Goal: Task Accomplishment & Management: Complete application form

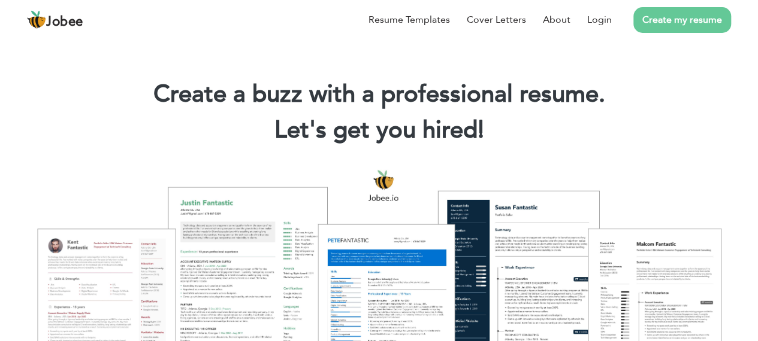
scroll to position [22, 0]
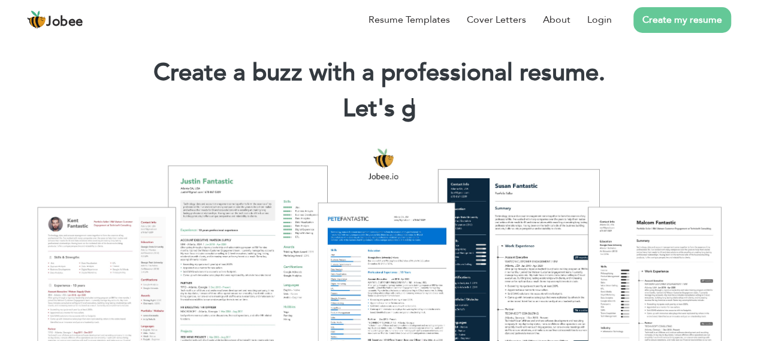
click at [382, 35] on div "Resume Templates Cover Letters About Login Create my resume" at bounding box center [379, 19] width 704 height 31
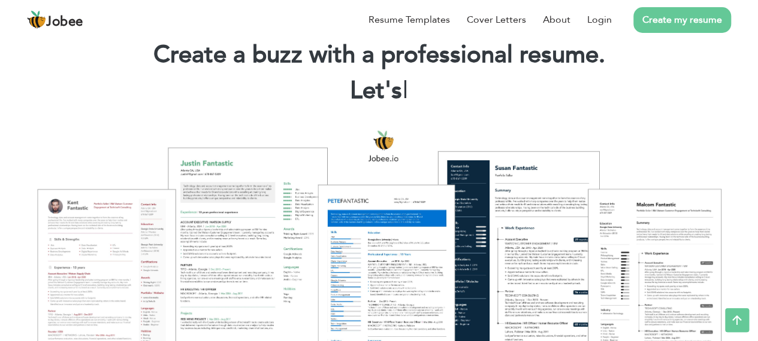
scroll to position [0, 0]
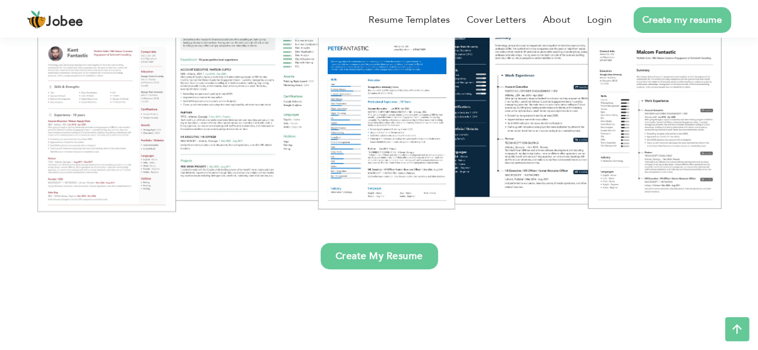
scroll to position [193, 0]
click at [389, 255] on link "Create My Resume" at bounding box center [378, 256] width 117 height 26
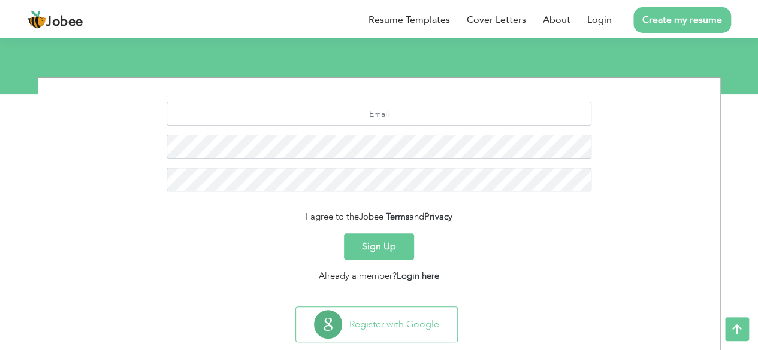
scroll to position [146, 0]
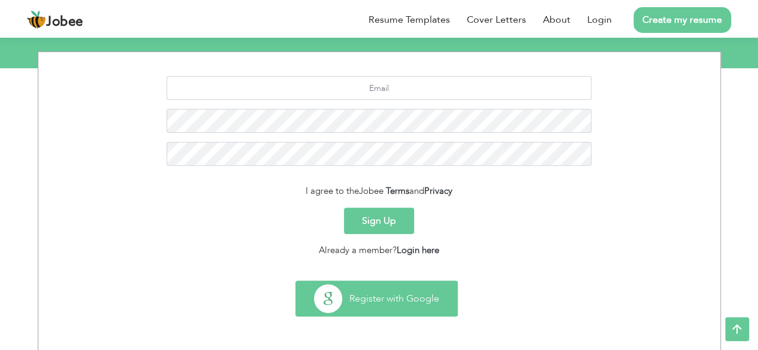
click at [391, 302] on button "Register with Google" at bounding box center [376, 299] width 161 height 35
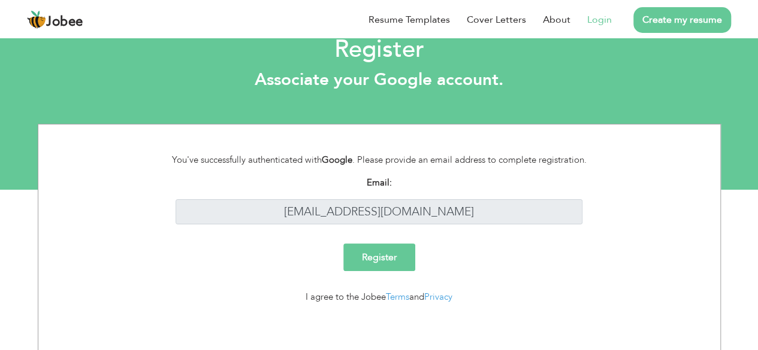
scroll to position [26, 0]
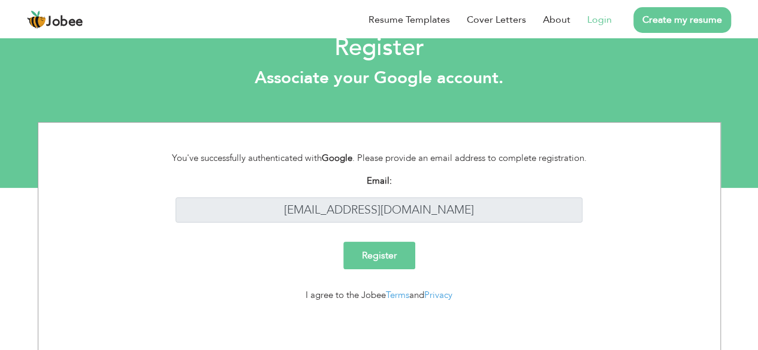
click at [387, 261] on input "Register" at bounding box center [379, 256] width 72 height 28
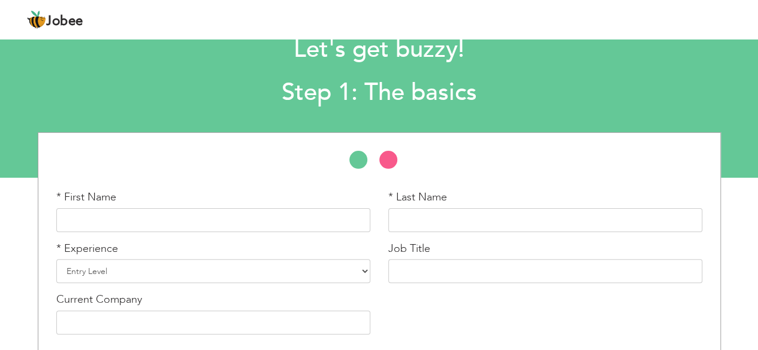
scroll to position [83, 0]
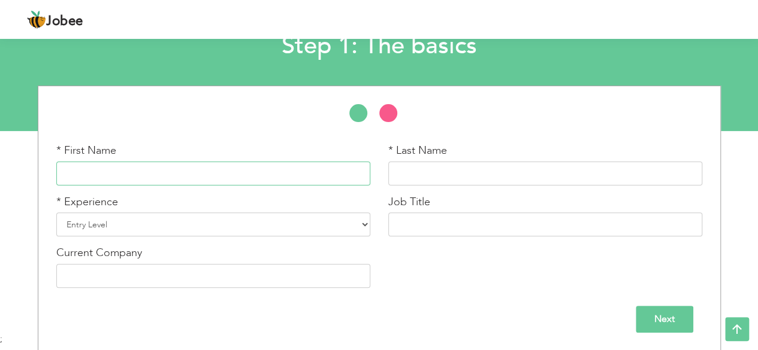
click at [142, 173] on input "text" at bounding box center [213, 174] width 314 height 24
type input "Sandeep"
click at [416, 176] on input "text" at bounding box center [545, 174] width 314 height 24
type input "Moorani"
click at [367, 225] on select "Entry Level Less than 1 Year 1 Year 2 Years 3 Years 4 Years 5 Years 6 Years 7 Y…" at bounding box center [213, 225] width 314 height 24
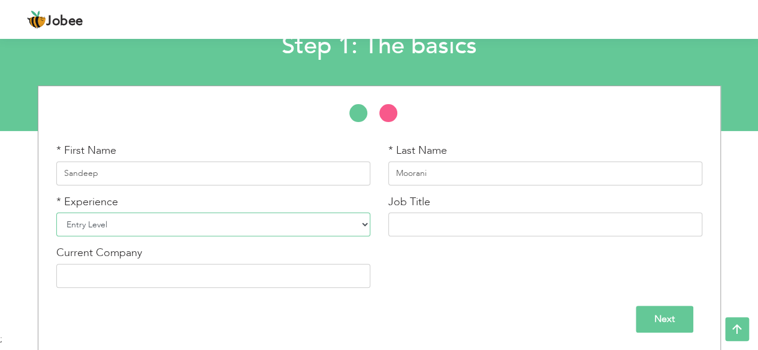
select select "3"
click at [56, 213] on select "Entry Level Less than 1 Year 1 Year 2 Years 3 Years 4 Years 5 Years 6 Years 7 Y…" at bounding box center [213, 225] width 314 height 24
click at [414, 221] on input "text" at bounding box center [545, 225] width 314 height 24
click at [432, 226] on input "Word" at bounding box center [545, 225] width 314 height 24
paste input "Press Developer"
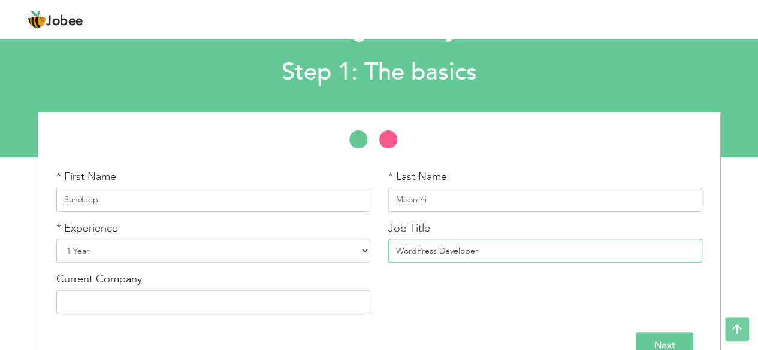
scroll to position [56, 0]
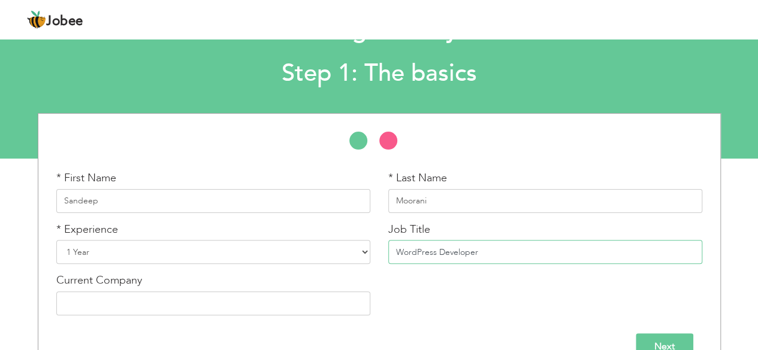
type input "WordPress Developer"
click at [669, 335] on input "Next" at bounding box center [664, 347] width 58 height 27
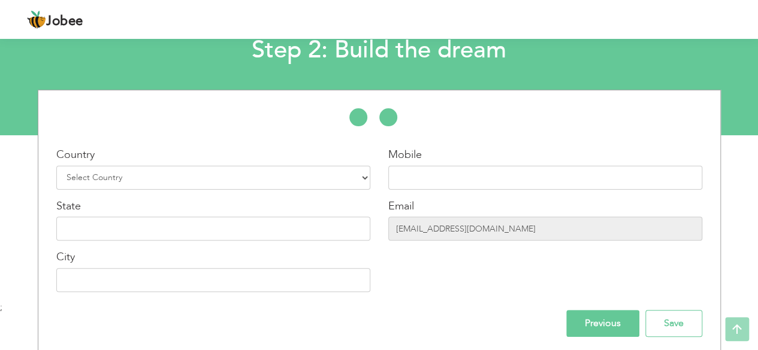
scroll to position [80, 0]
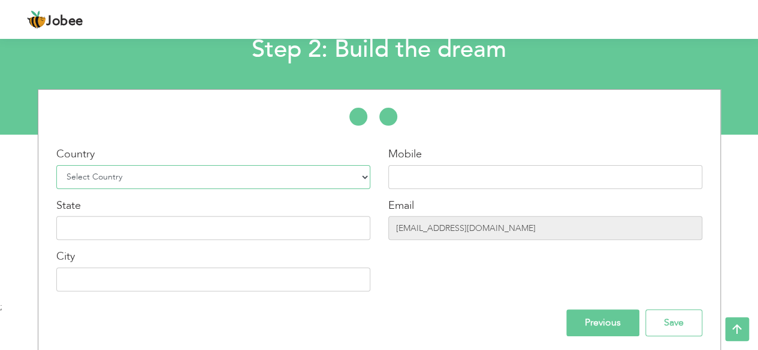
click at [365, 177] on select "Select Country Afghanistan Albania Algeria American Samoa Andorra Angola Anguil…" at bounding box center [213, 177] width 314 height 24
select select "166"
click at [56, 165] on select "Select Country Afghanistan Albania Algeria American Samoa Andorra Angola Anguil…" at bounding box center [213, 177] width 314 height 24
click at [409, 172] on input "text" at bounding box center [545, 177] width 314 height 24
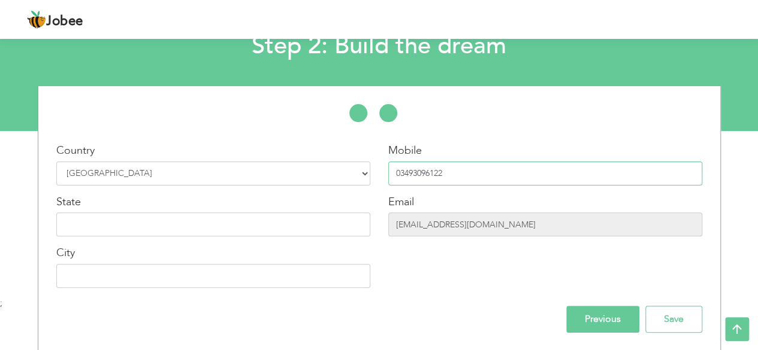
type input "03493096122"
click at [176, 284] on input "text" at bounding box center [213, 276] width 314 height 24
type input "[GEOGRAPHIC_DATA]"
click at [260, 223] on input "text" at bounding box center [213, 225] width 314 height 24
type input "Sindh"
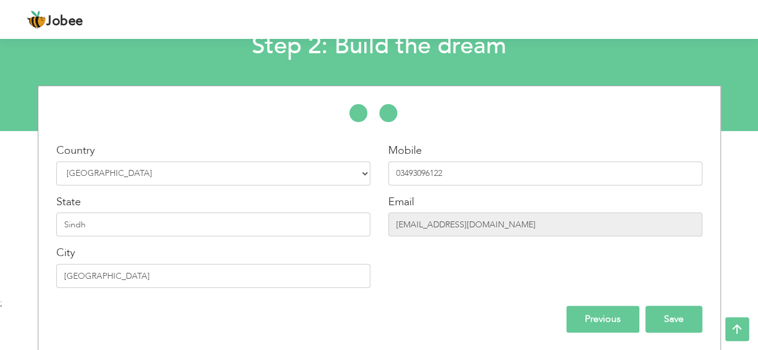
click at [668, 326] on input "Save" at bounding box center [673, 319] width 57 height 27
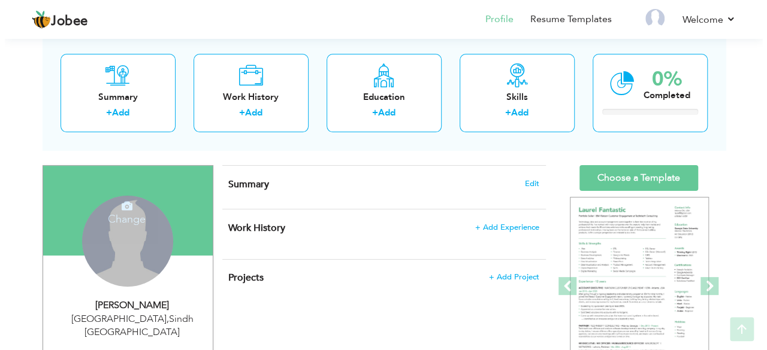
scroll to position [61, 0]
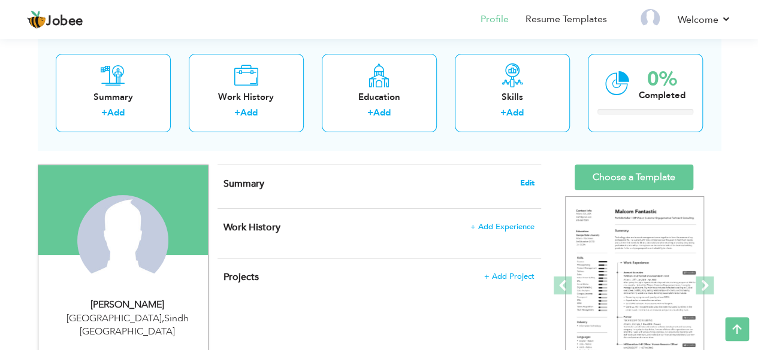
click at [523, 179] on span "Edit" at bounding box center [527, 183] width 14 height 8
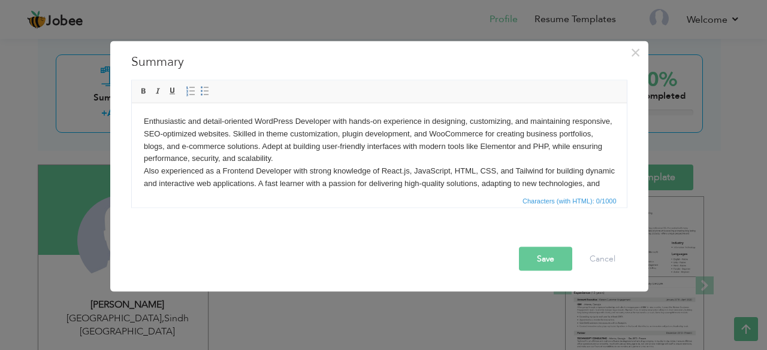
scroll to position [7, 0]
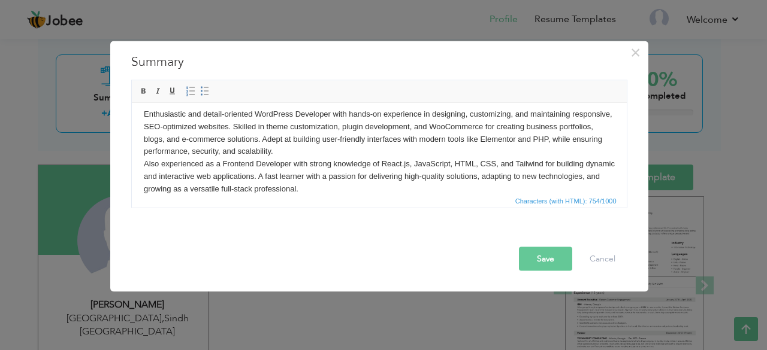
click at [536, 261] on button "Save" at bounding box center [545, 259] width 53 height 24
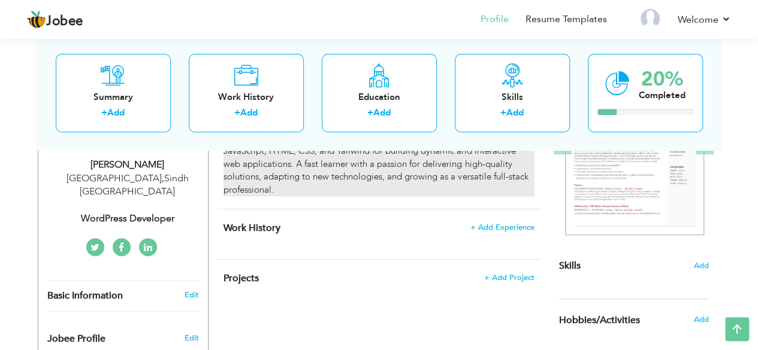
scroll to position [202, 0]
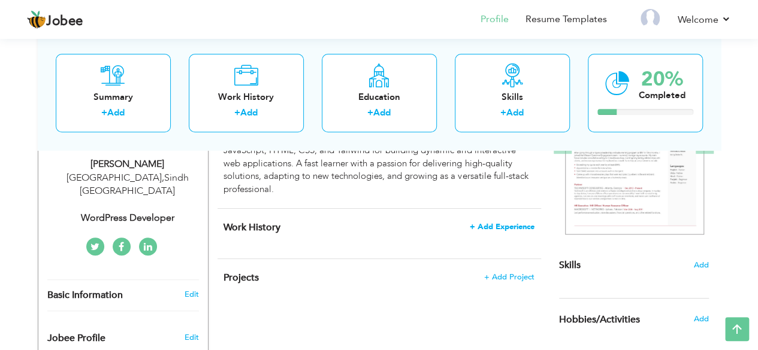
click at [489, 223] on span "+ Add Experience" at bounding box center [502, 227] width 65 height 8
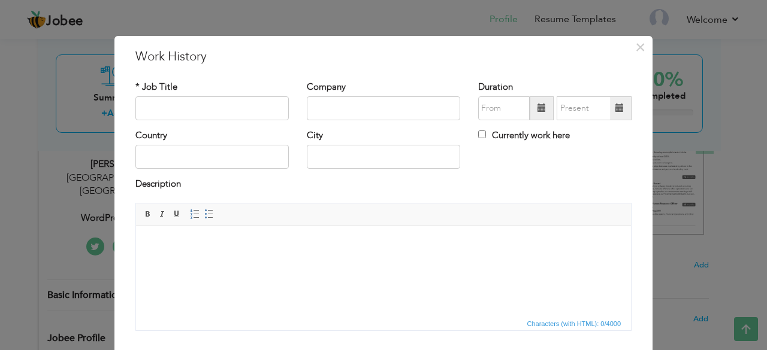
click at [302, 13] on div "× Work History * Job Title Company Duration Currently work here Country" at bounding box center [383, 175] width 767 height 350
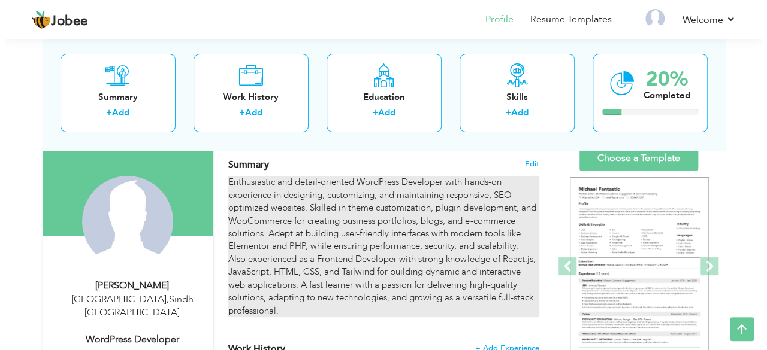
scroll to position [80, 0]
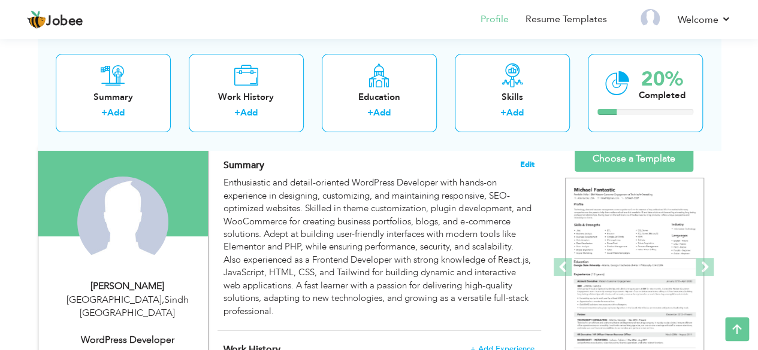
click at [524, 167] on span "Edit" at bounding box center [527, 165] width 14 height 8
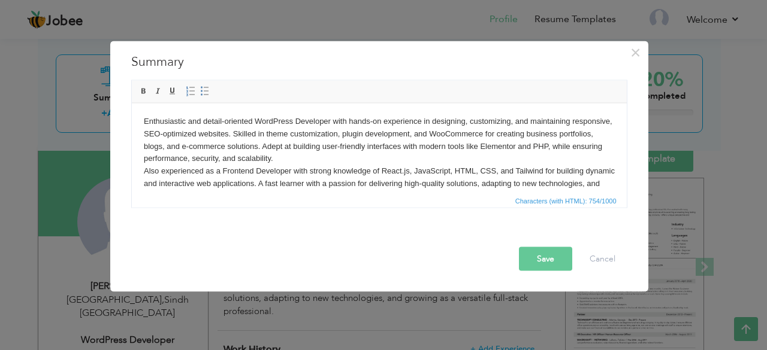
click at [335, 178] on body "Enthusiastic and detail-oriented WordPress Developer with hands-on experience i…" at bounding box center [378, 158] width 471 height 87
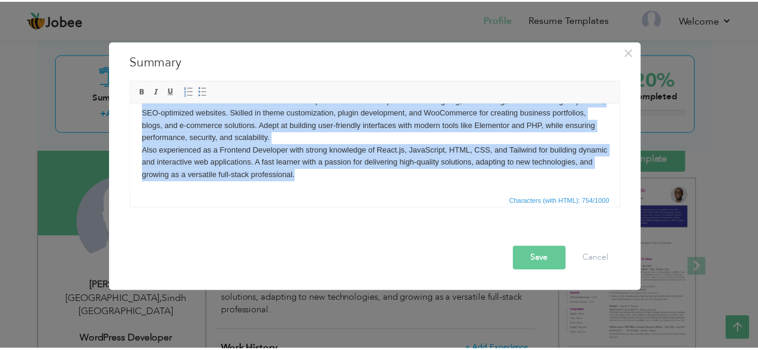
scroll to position [0, 0]
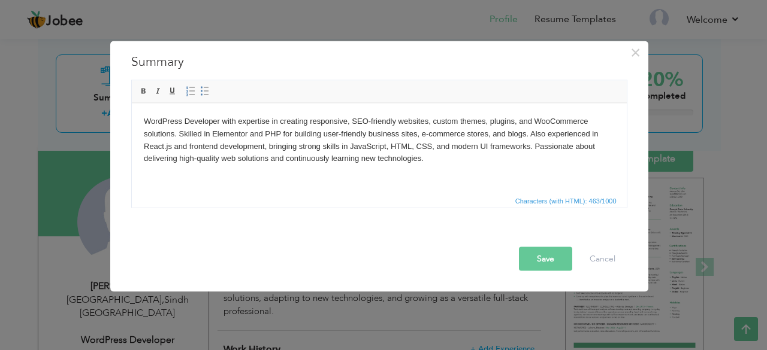
click at [546, 262] on button "Save" at bounding box center [545, 259] width 53 height 24
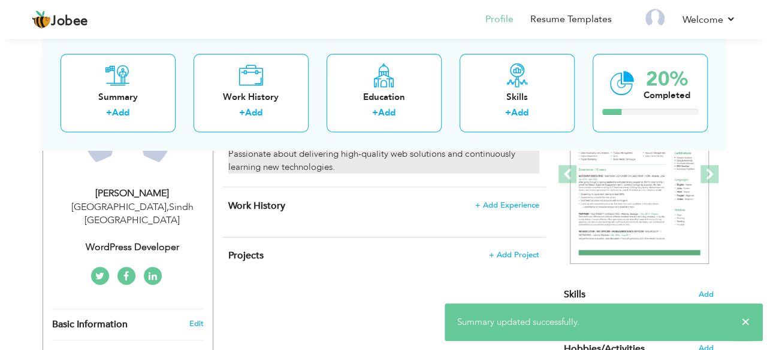
scroll to position [173, 0]
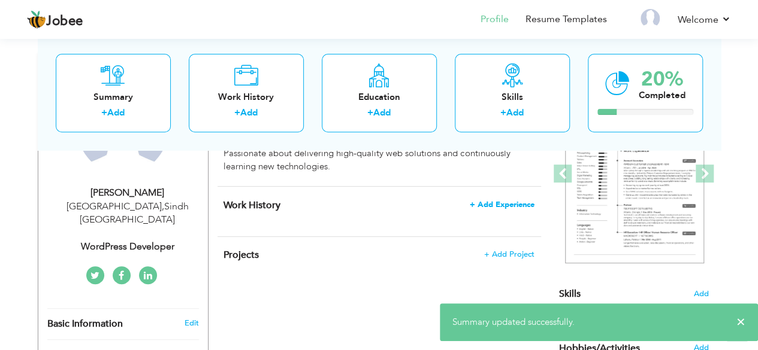
click at [500, 204] on span "+ Add Experience" at bounding box center [502, 205] width 65 height 8
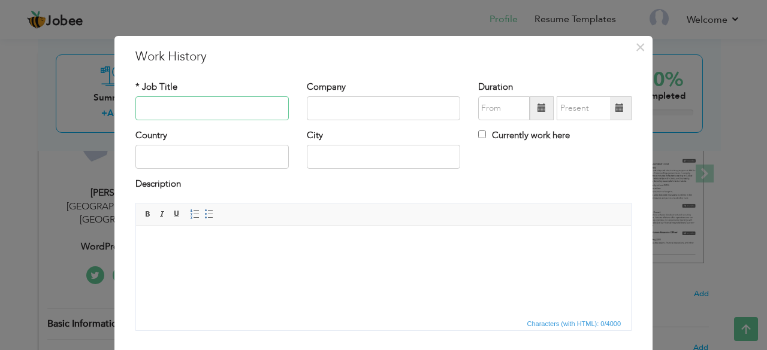
paste input "WordPress Developer"
type input "WordPress Developer"
click at [328, 106] on input "text" at bounding box center [383, 108] width 153 height 24
type input "Freelance"
click at [494, 113] on input "09/2025" at bounding box center [504, 108] width 52 height 24
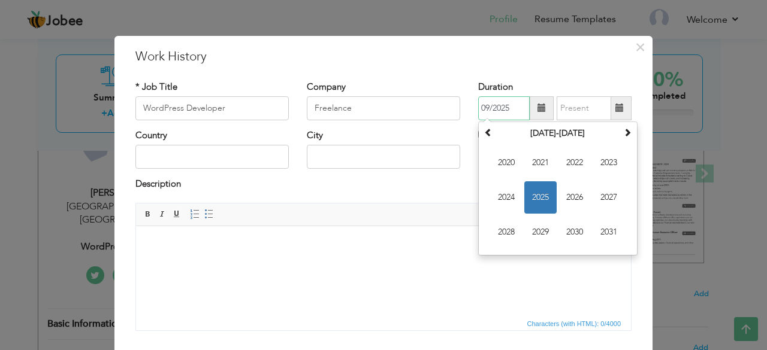
click at [485, 105] on input "09/2025" at bounding box center [504, 108] width 52 height 24
type input "07/2025"
click at [583, 114] on input "text" at bounding box center [583, 108] width 55 height 24
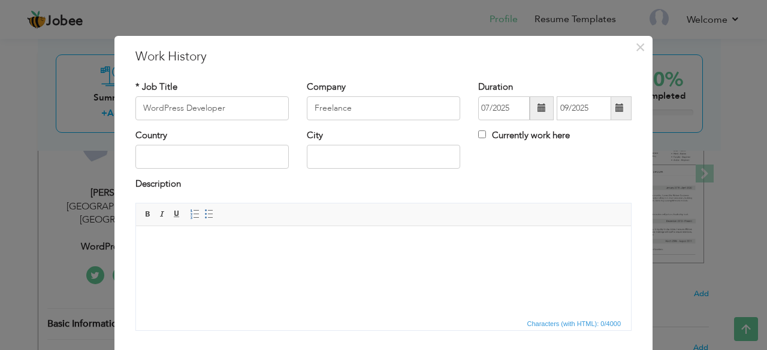
click at [523, 170] on div "Country City Currently work here" at bounding box center [383, 153] width 514 height 49
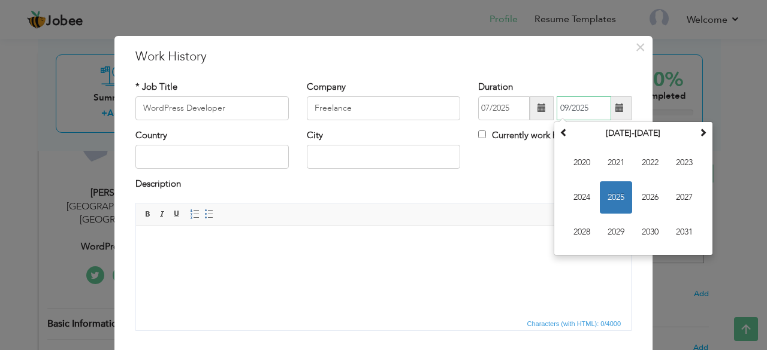
click at [586, 108] on input "09/2025" at bounding box center [583, 108] width 55 height 24
type input "0"
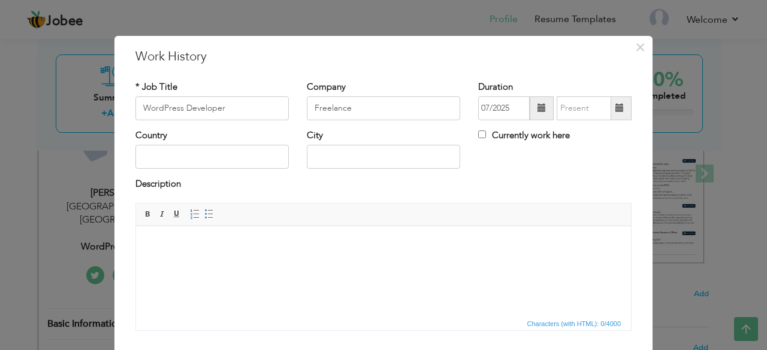
click at [514, 158] on div "Country City Currently work here" at bounding box center [383, 153] width 514 height 49
click at [478, 136] on input "Currently work here" at bounding box center [482, 135] width 8 height 8
checkbox input "true"
click at [265, 247] on body at bounding box center [383, 244] width 471 height 13
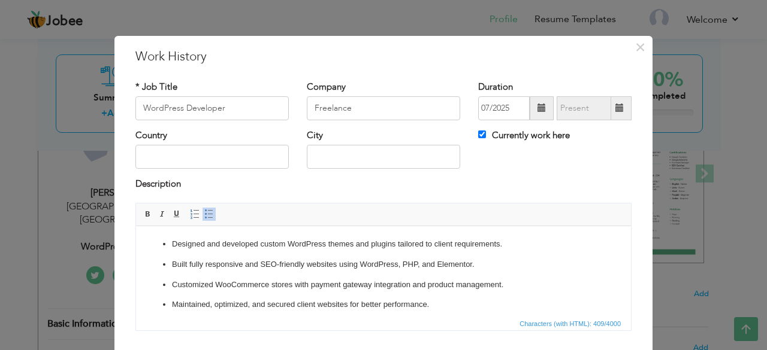
click at [174, 241] on p "Designed and developed custom WordPress themes and plugins tailored to client r…" at bounding box center [383, 244] width 423 height 13
click at [173, 264] on p "Built fully responsive and SEO-friendly websites using WordPress, PHP, and Elem…" at bounding box center [383, 264] width 423 height 13
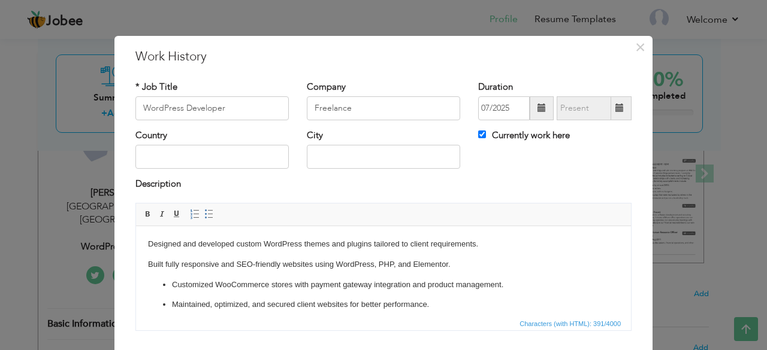
click at [171, 283] on ul "Customized WooCommerce stores with payment gateway integration and product mana…" at bounding box center [383, 295] width 471 height 33
click at [173, 304] on p "Maintained, optimized, and secured client websites for better performance." at bounding box center [383, 304] width 423 height 13
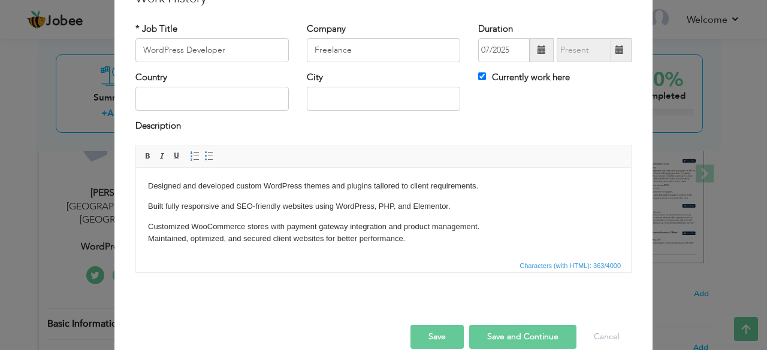
scroll to position [77, 0]
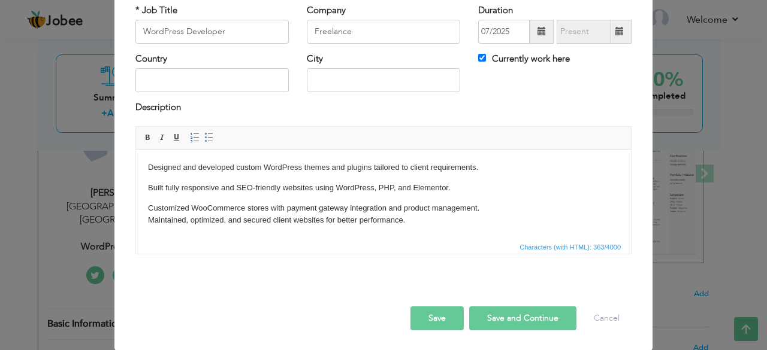
click at [494, 316] on button "Save and Continue" at bounding box center [522, 319] width 107 height 24
checkbox input "false"
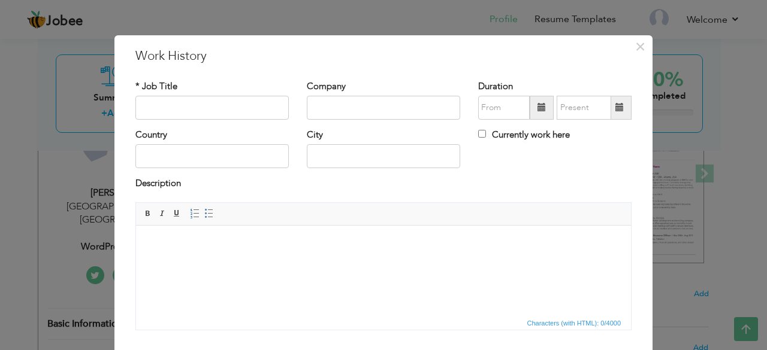
scroll to position [0, 0]
click at [213, 101] on input "text" at bounding box center [211, 108] width 153 height 24
paste input "Frontend Developer"
type input "Frontend Developer"
click at [341, 106] on input "text" at bounding box center [383, 108] width 153 height 24
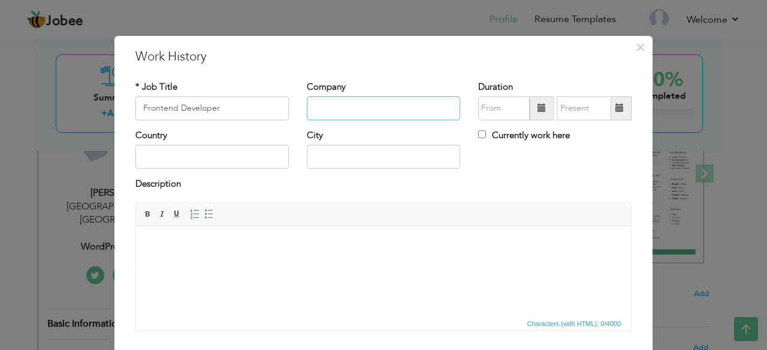
paste input "Cognorise"
type input "Cognorise"
click at [246, 158] on input "text" at bounding box center [211, 157] width 153 height 24
type input "[GEOGRAPHIC_DATA]"
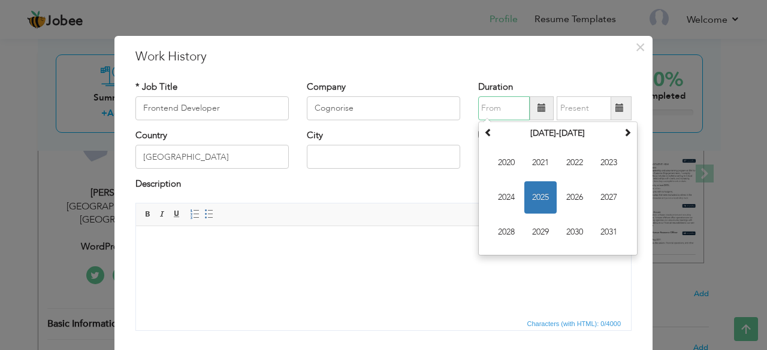
click at [502, 114] on input "text" at bounding box center [504, 108] width 52 height 24
click at [509, 193] on span "2024" at bounding box center [506, 197] width 32 height 32
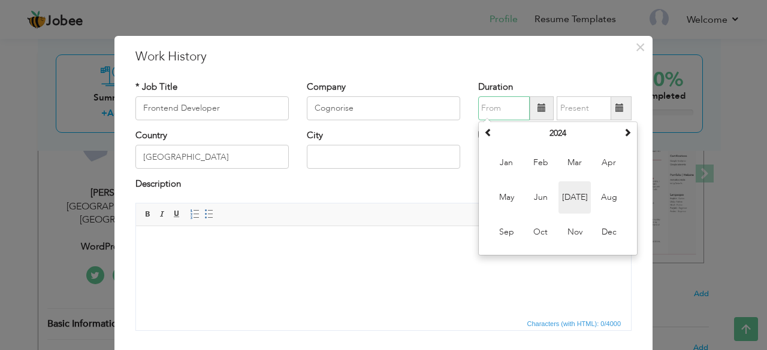
click at [571, 196] on span "Jul" at bounding box center [574, 197] width 32 height 32
type input "07/2024"
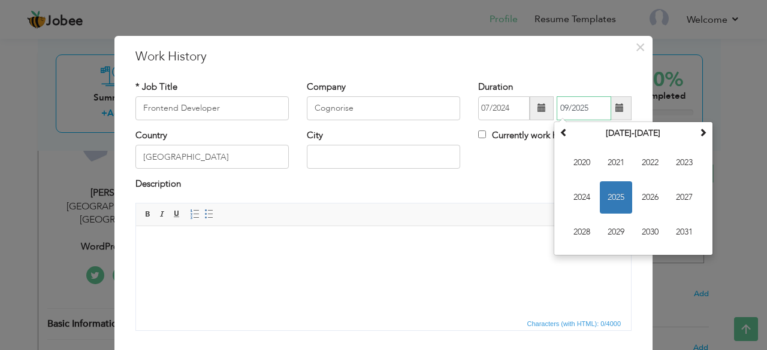
click at [595, 111] on input "09/2025" at bounding box center [583, 108] width 55 height 24
click at [577, 196] on span "2024" at bounding box center [581, 197] width 32 height 32
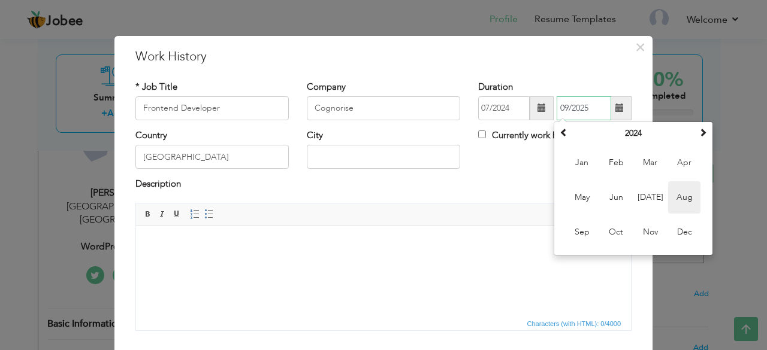
click at [672, 197] on span "Aug" at bounding box center [684, 197] width 32 height 32
type input "08/2024"
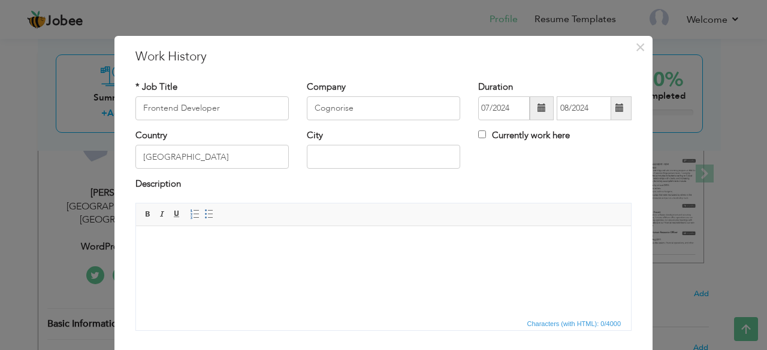
click at [254, 255] on html at bounding box center [383, 244] width 495 height 37
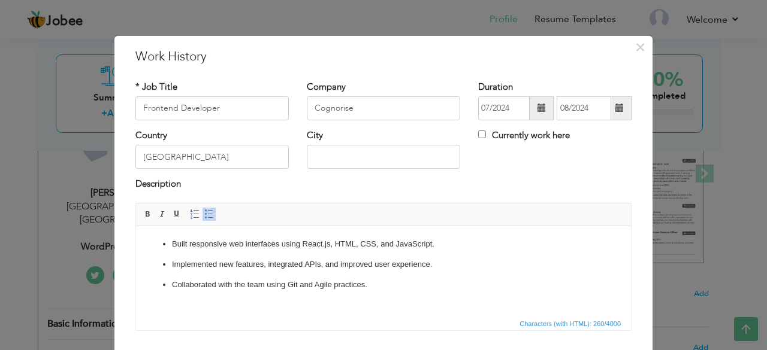
click at [172, 243] on p "Built responsive web interfaces using React.js, HTML, CSS, and JavaScript." at bounding box center [383, 244] width 423 height 13
click at [172, 259] on p "Implemented new features, integrated APIs, and improved user experience." at bounding box center [383, 264] width 423 height 13
click at [174, 281] on p "Collaborated with the team using Git and Agile practices." at bounding box center [383, 285] width 423 height 13
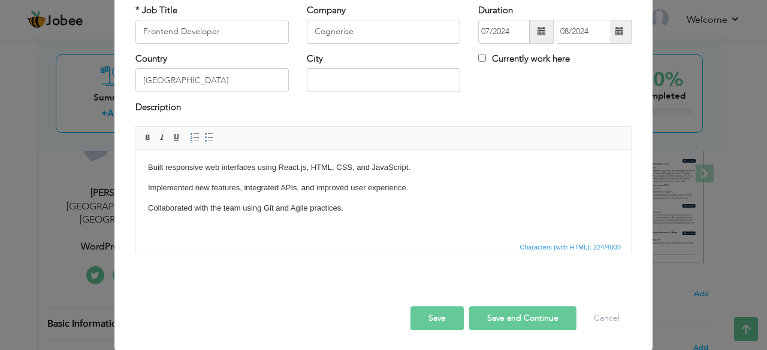
click at [522, 322] on button "Save and Continue" at bounding box center [522, 319] width 107 height 24
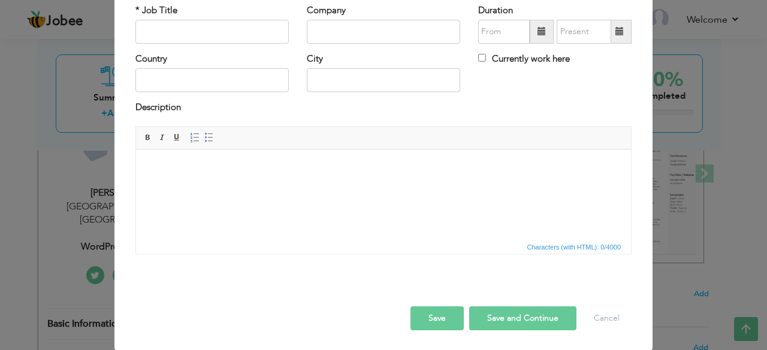
scroll to position [0, 0]
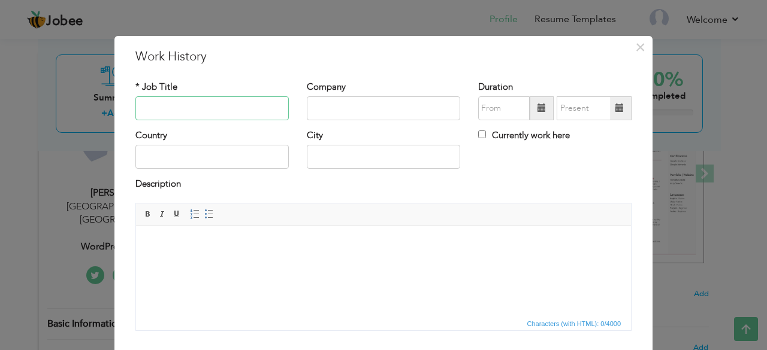
click at [206, 106] on input "text" at bounding box center [211, 108] width 153 height 24
paste input "Frontend Developer"
type input "Frontend Developer"
click at [358, 112] on input "text" at bounding box center [383, 108] width 153 height 24
type input "NFTP"
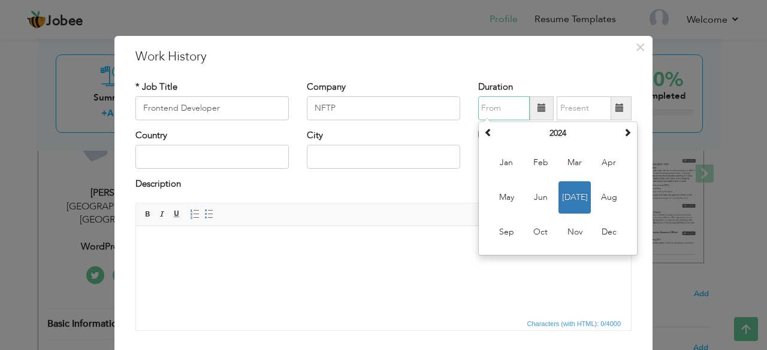
click at [490, 110] on input "text" at bounding box center [504, 108] width 52 height 24
click at [563, 160] on span "Mar" at bounding box center [574, 163] width 32 height 32
type input "03/2024"
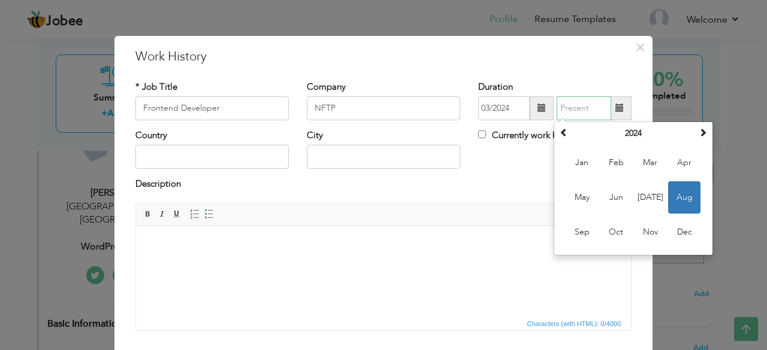
click at [573, 105] on input "text" at bounding box center [583, 108] width 55 height 24
click at [579, 196] on span "May" at bounding box center [581, 197] width 32 height 32
type input "05/2024"
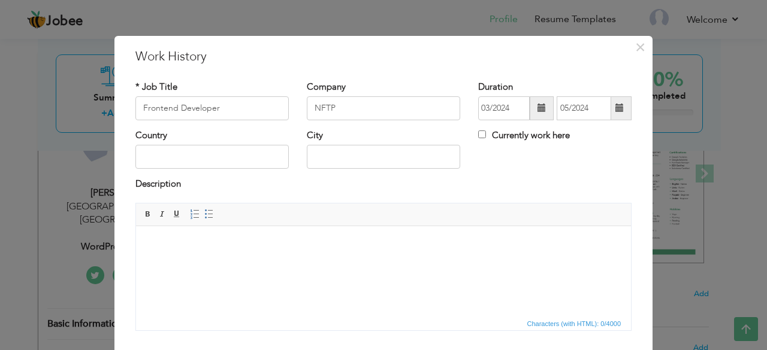
click at [279, 262] on html at bounding box center [383, 244] width 495 height 37
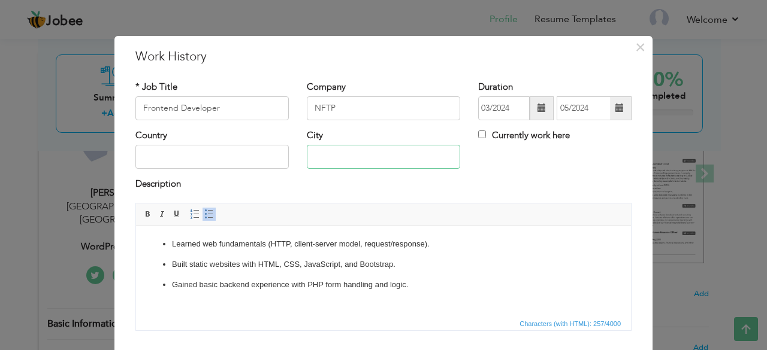
click at [344, 156] on input "text" at bounding box center [383, 157] width 153 height 24
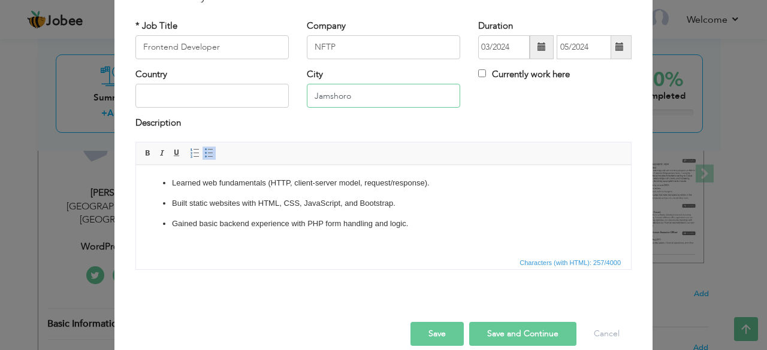
scroll to position [62, 0]
type input "Jamshoro"
click at [173, 178] on p "Learned web fundamentals (HTTP, client-server model, request/response)." at bounding box center [383, 181] width 423 height 13
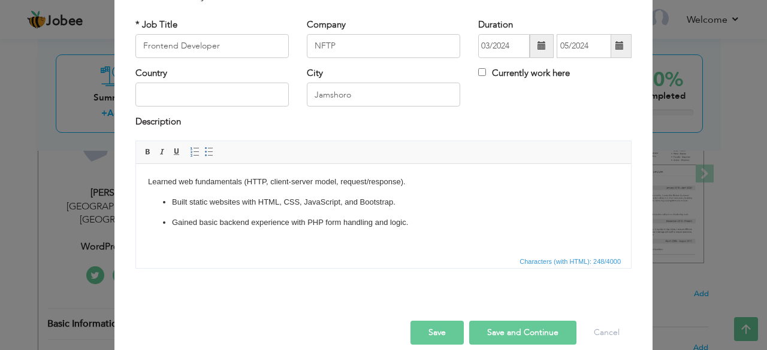
click at [172, 201] on p "Built static websites with HTML, CSS, JavaScript, and Bootstrap." at bounding box center [383, 202] width 423 height 13
click at [172, 222] on p "Gained basic backend experience with PHP form handling and logic." at bounding box center [383, 222] width 423 height 13
click at [235, 96] on input "text" at bounding box center [211, 95] width 153 height 24
type input "[GEOGRAPHIC_DATA]"
click at [521, 330] on button "Save and Continue" at bounding box center [522, 333] width 107 height 24
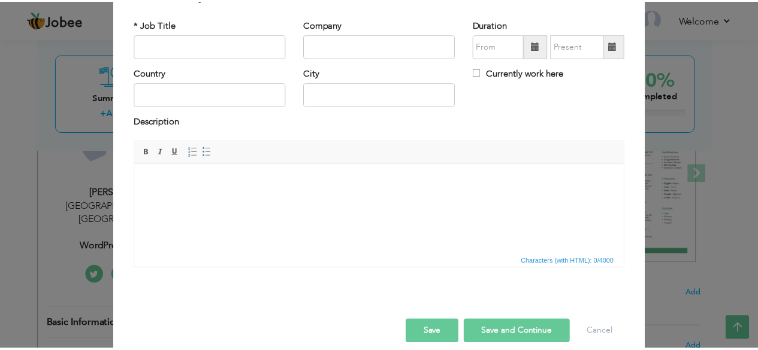
scroll to position [0, 0]
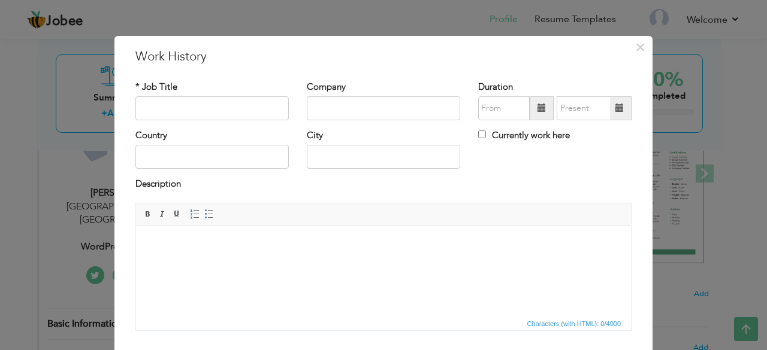
click at [376, 13] on div "× Work History * Job Title Company Duration Currently work here Country" at bounding box center [383, 175] width 767 height 350
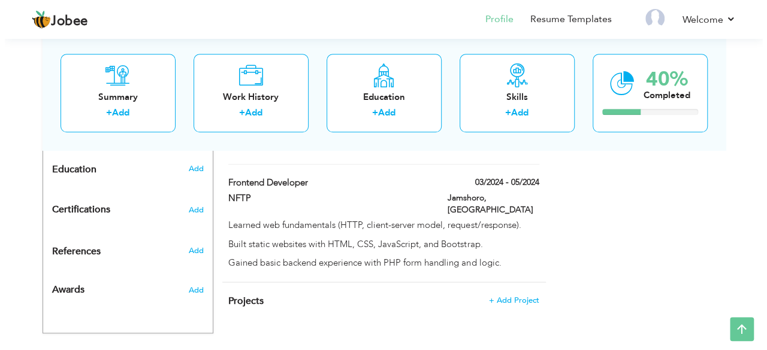
scroll to position [518, 0]
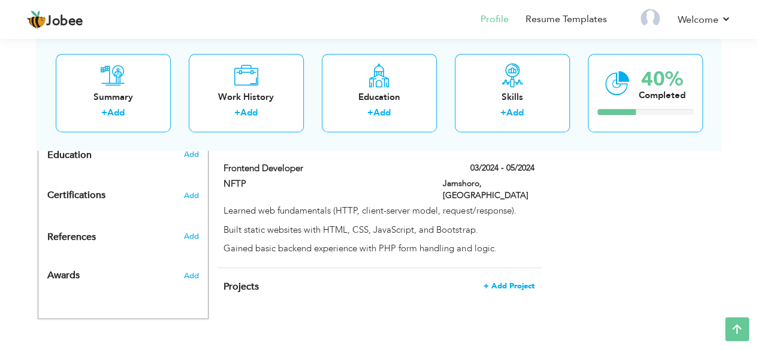
click at [506, 282] on span "+ Add Project" at bounding box center [508, 286] width 51 height 8
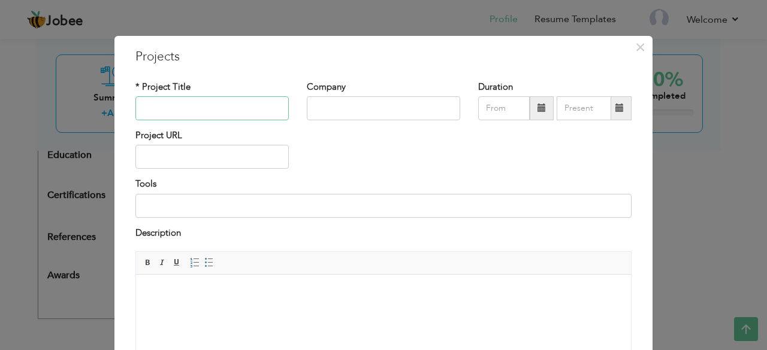
paste input "Business Portfolio Website"
type input "Business Portfolio Website"
click at [204, 208] on input at bounding box center [383, 206] width 496 height 24
click at [237, 203] on input "WordPress , Elementor" at bounding box center [383, 206] width 496 height 24
paste input "+"
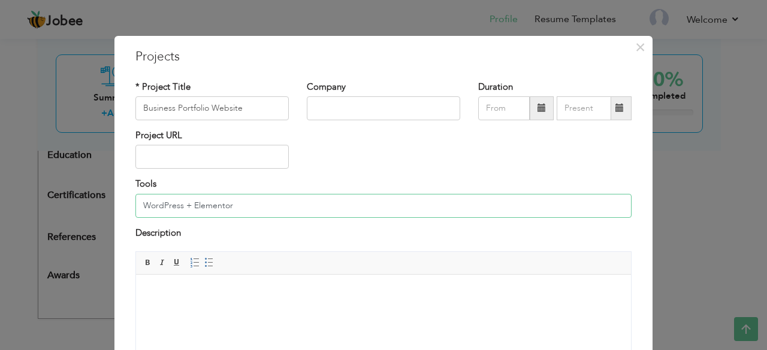
type input "WordPress + Elementor"
click at [245, 293] on body at bounding box center [383, 293] width 471 height 13
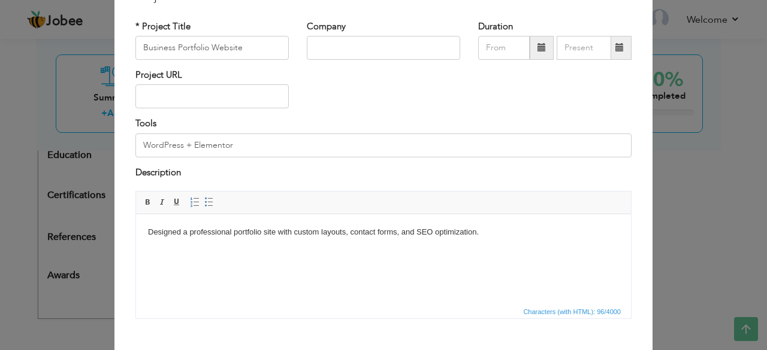
scroll to position [61, 0]
click at [504, 229] on body "Designed a professional portfolio site with custom layouts, contact forms, and …" at bounding box center [383, 232] width 471 height 13
click at [535, 231] on body "Designed a professional portfolio site with custom layouts, contact forms, and …" at bounding box center [383, 232] width 471 height 13
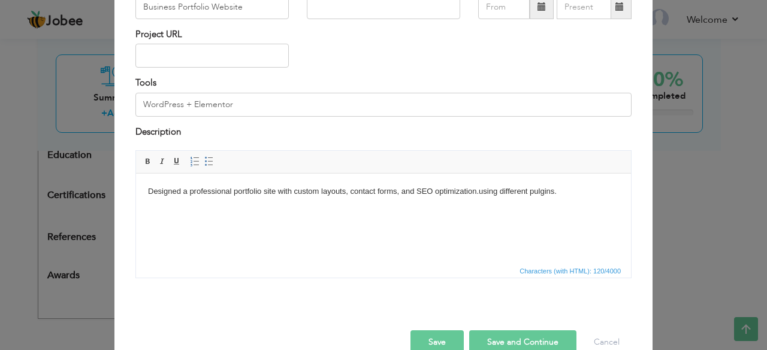
scroll to position [125, 0]
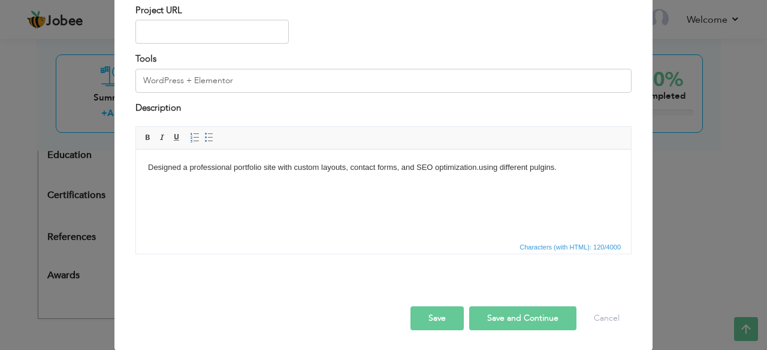
click at [533, 317] on button "Save and Continue" at bounding box center [522, 319] width 107 height 24
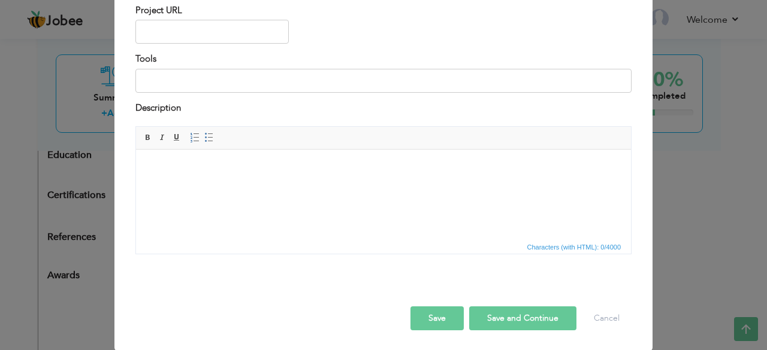
scroll to position [0, 0]
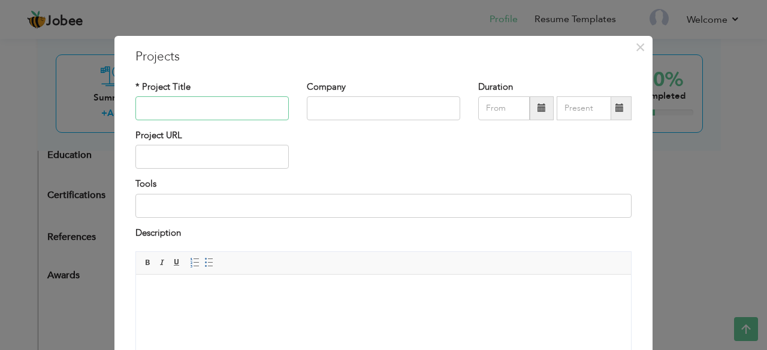
click at [182, 107] on input "text" at bounding box center [211, 108] width 153 height 24
paste input "E-Commerce Store"
type input "E-Commerce Store"
click at [192, 209] on input at bounding box center [383, 206] width 496 height 24
paste input "WooCommerce"
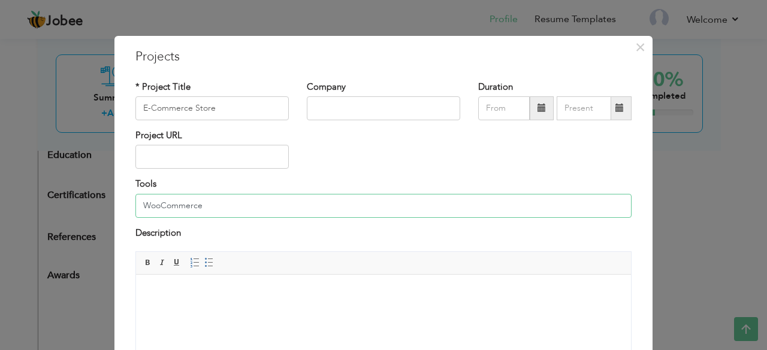
click at [138, 201] on input "WooCommerce" at bounding box center [383, 206] width 496 height 24
type input "WordPress + WooCommerce"
click at [242, 299] on html at bounding box center [383, 293] width 495 height 37
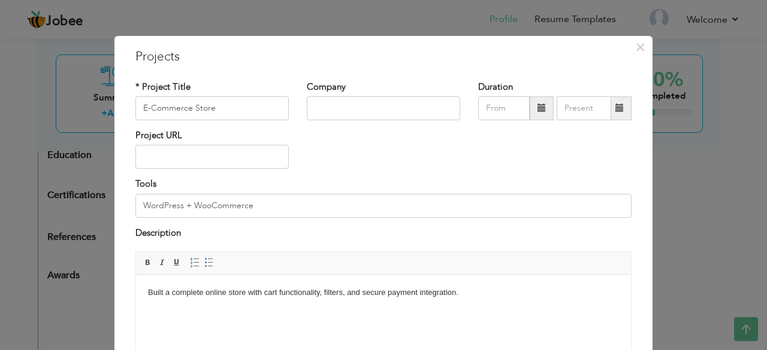
scroll to position [125, 0]
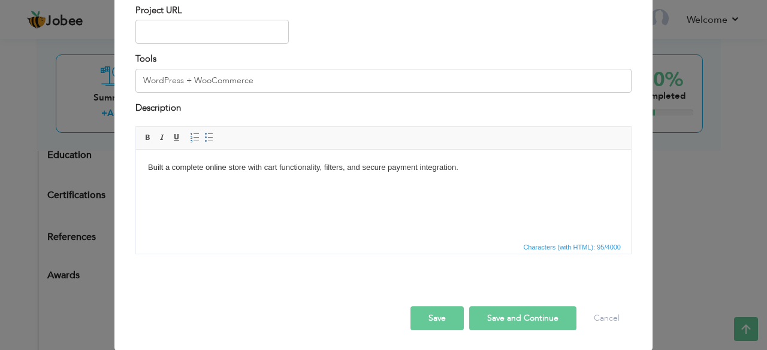
click at [514, 327] on button "Save and Continue" at bounding box center [522, 319] width 107 height 24
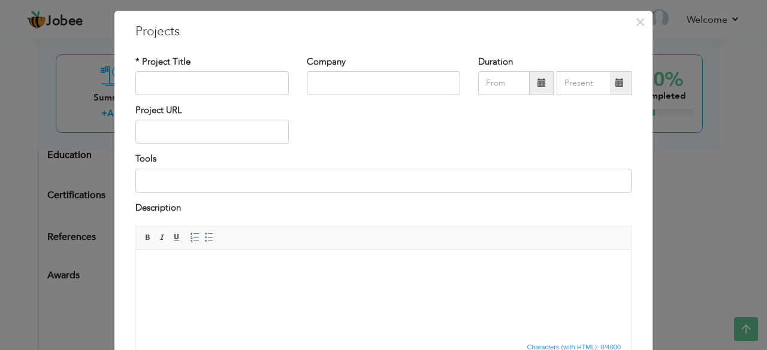
scroll to position [25, 0]
click at [201, 78] on input "text" at bounding box center [211, 84] width 153 height 24
paste input "Blogging Platform (Custom Theme)"
type input "Blogging Platform (Custom Theme)"
click at [237, 271] on body at bounding box center [383, 268] width 471 height 13
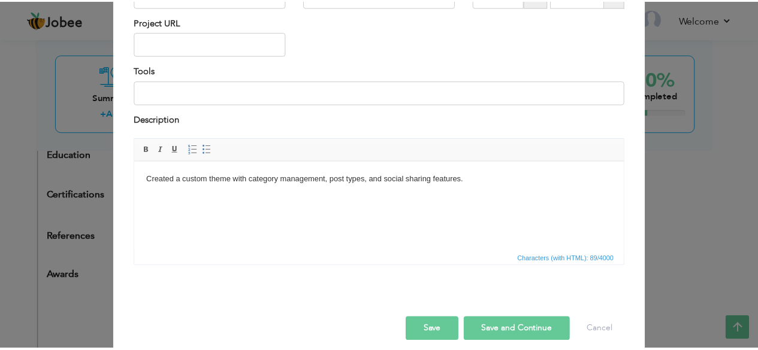
scroll to position [125, 0]
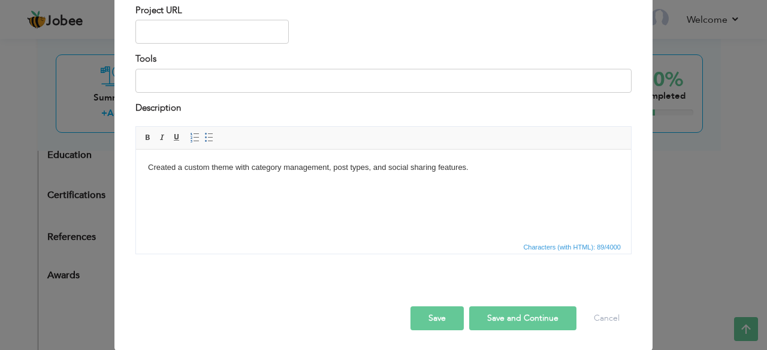
click at [437, 317] on button "Save" at bounding box center [436, 319] width 53 height 24
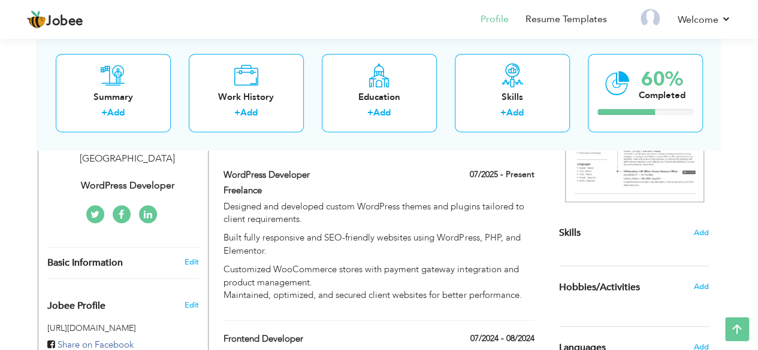
scroll to position [271, 0]
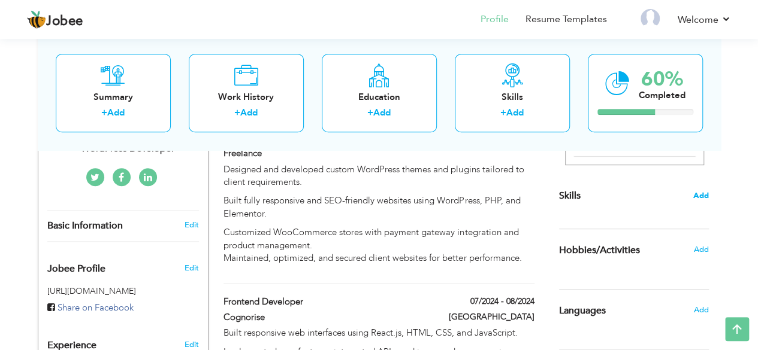
click at [700, 196] on span "Add" at bounding box center [701, 195] width 16 height 11
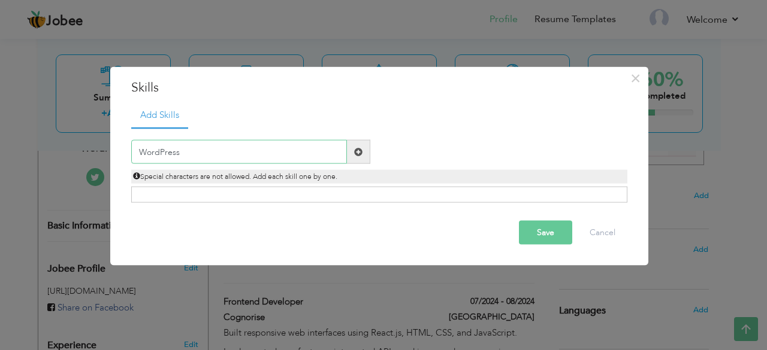
type input "WordPress"
click at [539, 235] on button "Save" at bounding box center [545, 233] width 53 height 24
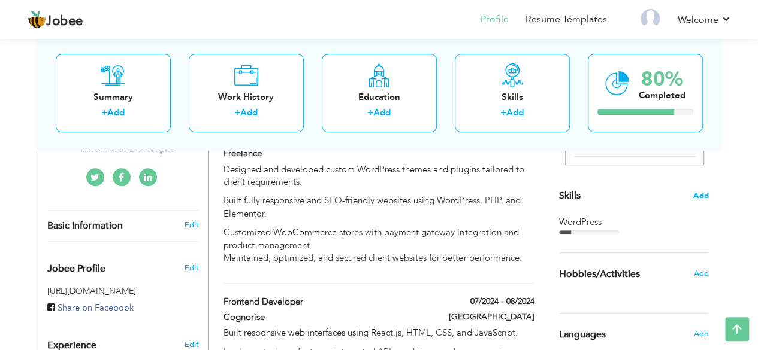
click at [697, 195] on span "Add" at bounding box center [701, 195] width 16 height 11
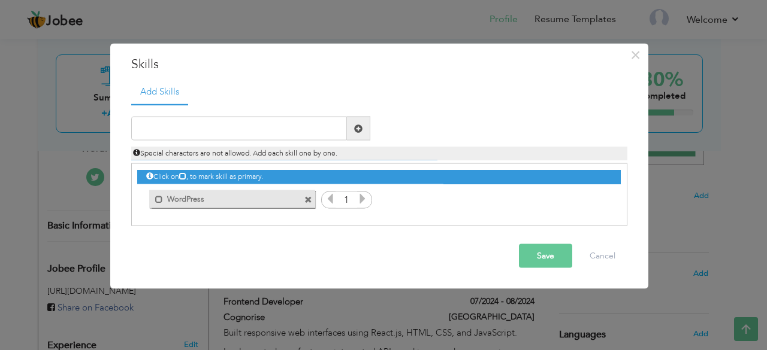
click at [364, 199] on icon at bounding box center [362, 198] width 11 height 11
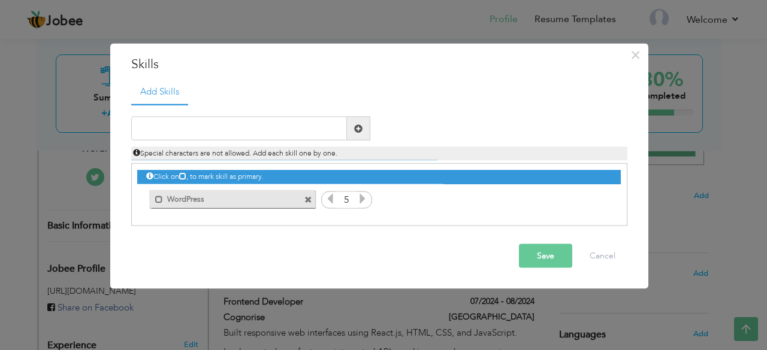
click at [364, 199] on icon at bounding box center [362, 198] width 11 height 11
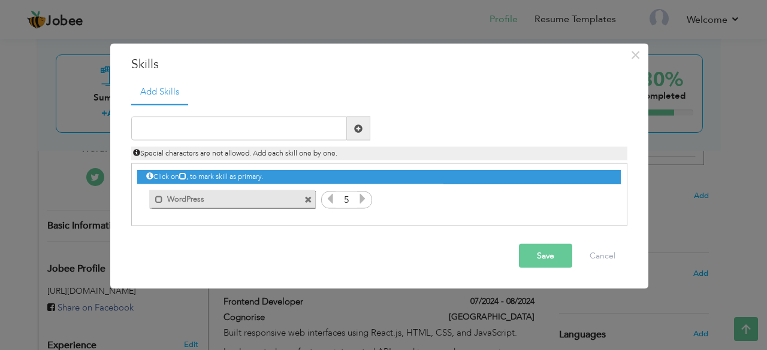
click at [331, 198] on icon at bounding box center [330, 198] width 11 height 11
click at [203, 135] on input "text" at bounding box center [239, 129] width 216 height 24
paste input "Theme customization"
type input "Theme customization"
click at [355, 127] on span at bounding box center [358, 128] width 8 height 8
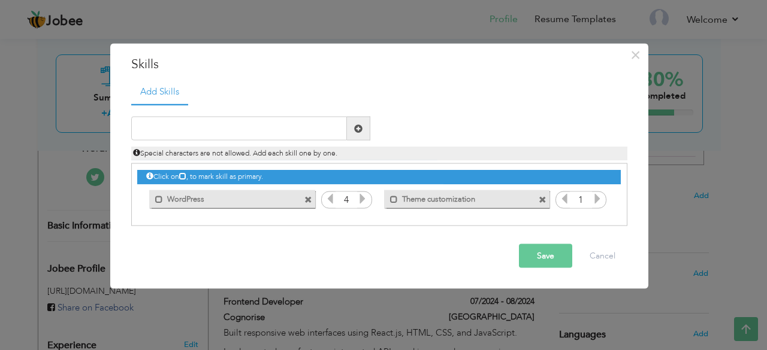
click at [594, 201] on icon at bounding box center [597, 198] width 11 height 11
click at [247, 123] on input "text" at bounding box center [239, 129] width 216 height 24
paste input "Plugin development, Elementor, WooCommerce"
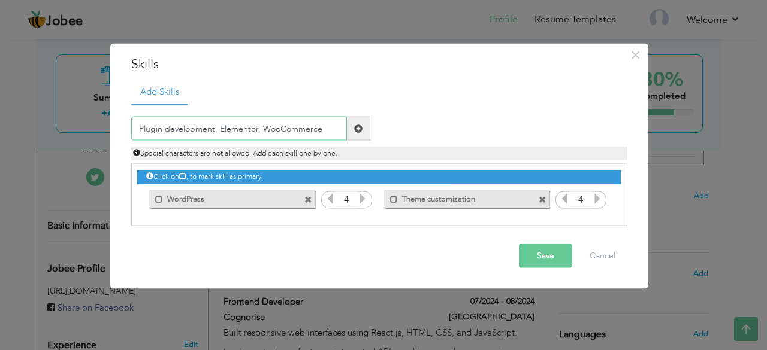
type input "Plugin development, Elementor, WooCommerce"
click at [359, 127] on span at bounding box center [358, 128] width 8 height 8
click at [237, 130] on input "text" at bounding box center [239, 129] width 216 height 24
paste input "Plugin development, Elementor, WooCommerce"
click at [259, 130] on input "Plugin development, Elementor, WooCommerce" at bounding box center [239, 129] width 216 height 24
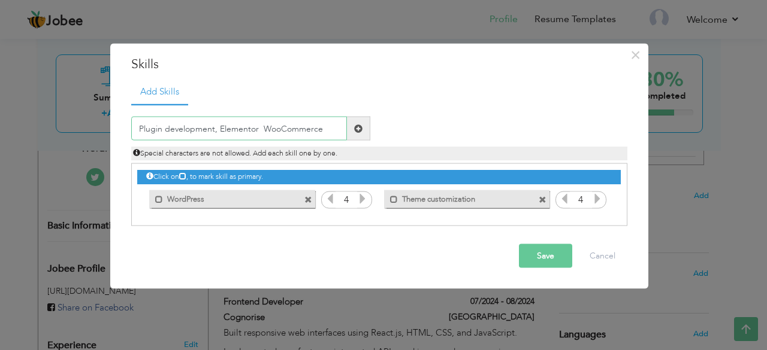
click at [216, 126] on input "Plugin development, Elementor WooCommerce" at bounding box center [239, 129] width 216 height 24
type input "Plugin development Elementor WooCommerce"
click at [359, 130] on span at bounding box center [358, 128] width 8 height 8
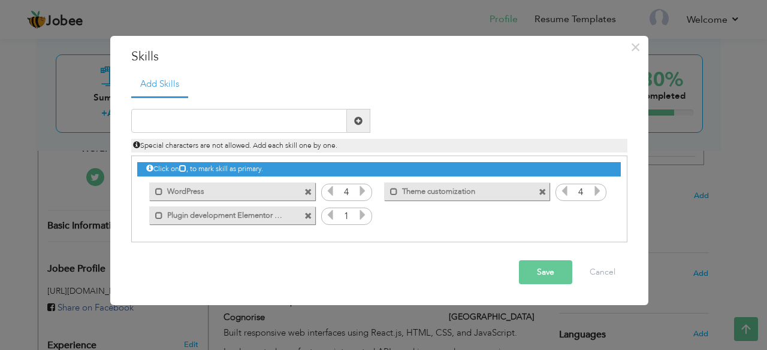
click at [361, 215] on icon at bounding box center [362, 215] width 11 height 11
click at [213, 120] on input "text" at bounding box center [239, 121] width 216 height 24
paste input "React.js"
type input "React.js"
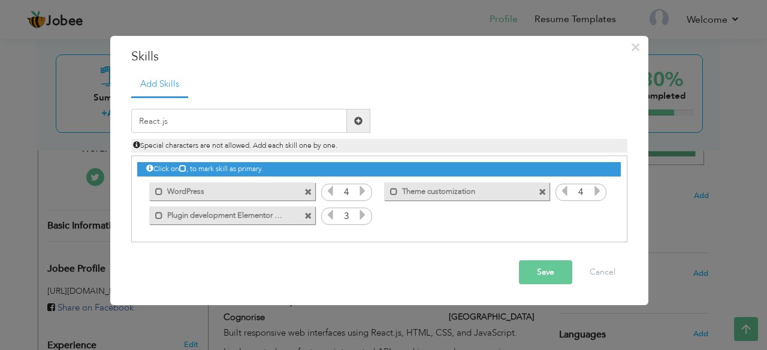
click at [361, 125] on span at bounding box center [358, 121] width 8 height 8
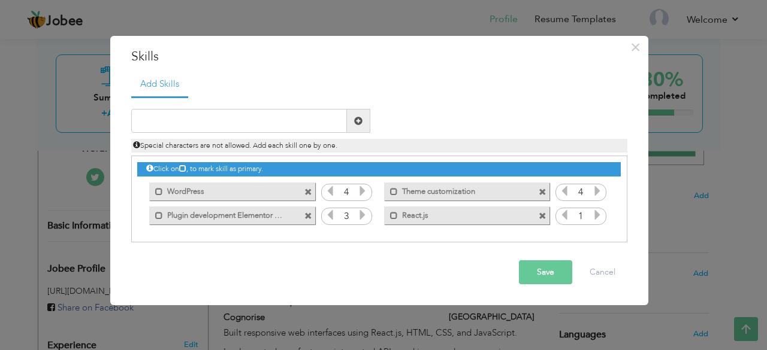
click at [597, 217] on icon at bounding box center [597, 215] width 11 height 11
click at [207, 120] on input "text" at bounding box center [239, 121] width 216 height 24
type input "Git"
click at [355, 122] on span at bounding box center [358, 121] width 8 height 8
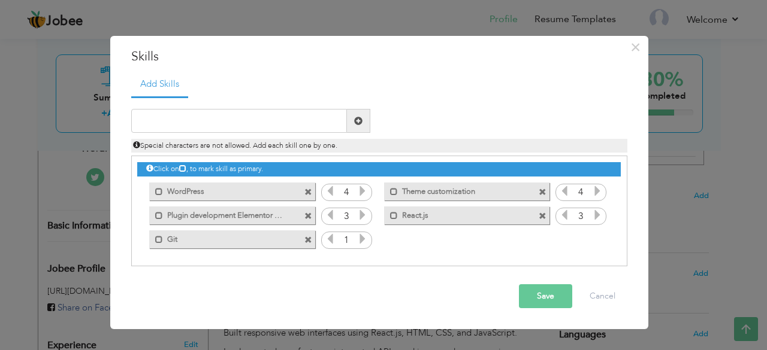
click at [365, 241] on icon at bounding box center [362, 239] width 11 height 11
click at [364, 235] on icon at bounding box center [362, 239] width 11 height 11
click at [260, 122] on input "text" at bounding box center [239, 121] width 216 height 24
type input "GitHub"
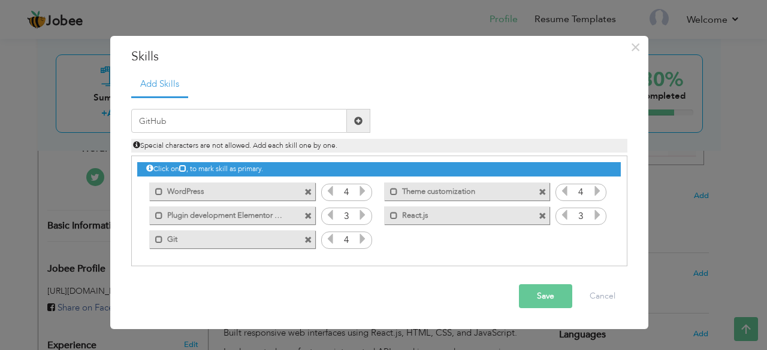
click at [363, 119] on span at bounding box center [358, 121] width 23 height 24
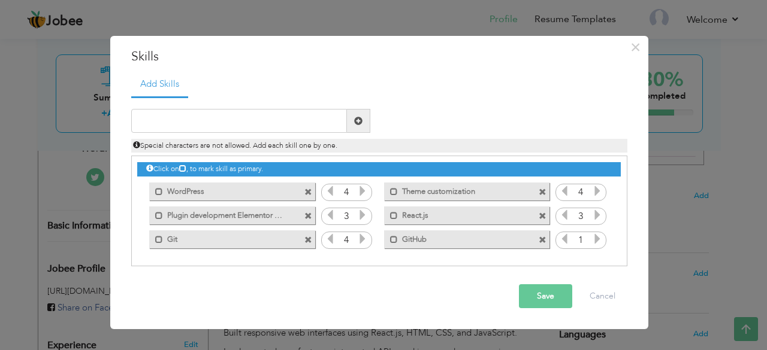
click at [599, 239] on icon at bounding box center [597, 239] width 11 height 11
click at [192, 122] on input "text" at bounding box center [239, 121] width 216 height 24
paste input "Responsive Design"
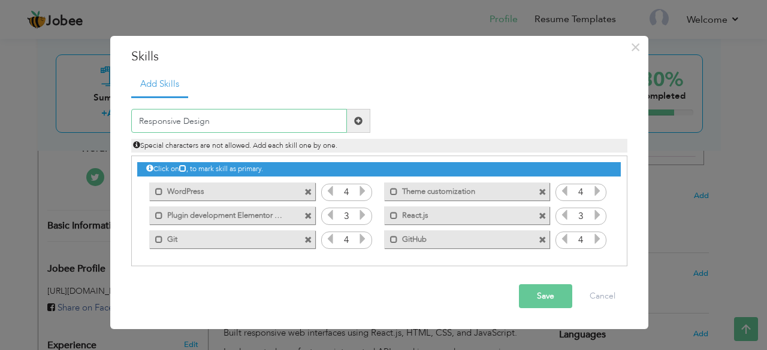
type input "Responsive Design"
click at [356, 122] on span at bounding box center [358, 121] width 8 height 8
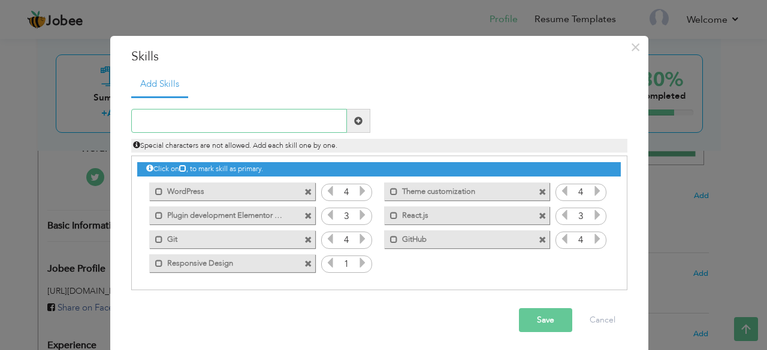
click at [211, 121] on input "text" at bounding box center [239, 121] width 216 height 24
type input "SEO"
click at [354, 120] on span at bounding box center [358, 121] width 8 height 8
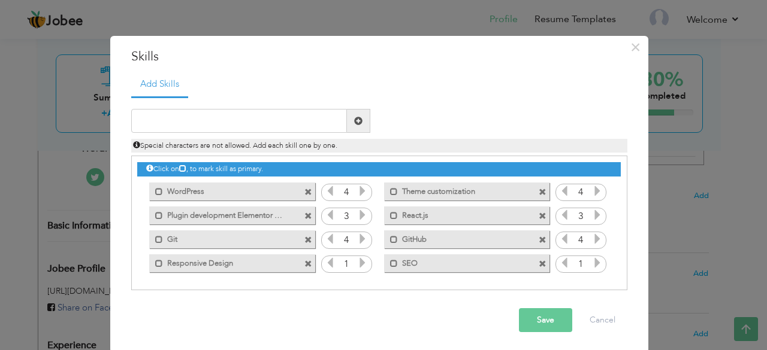
click at [358, 267] on icon at bounding box center [362, 263] width 11 height 11
click at [592, 267] on icon at bounding box center [597, 263] width 11 height 11
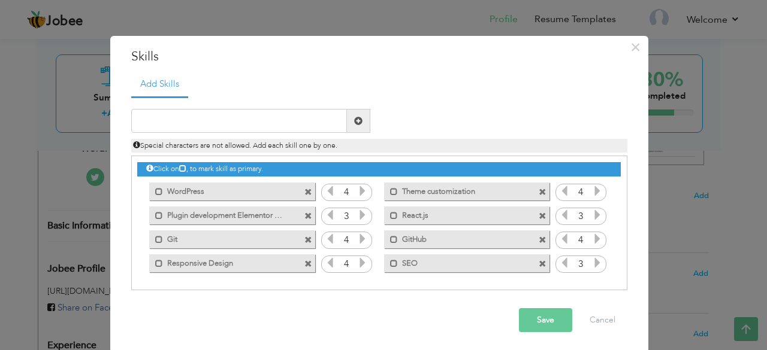
click at [592, 267] on icon at bounding box center [597, 263] width 11 height 11
click at [560, 264] on icon at bounding box center [564, 263] width 11 height 11
click at [547, 319] on button "Save" at bounding box center [545, 320] width 53 height 24
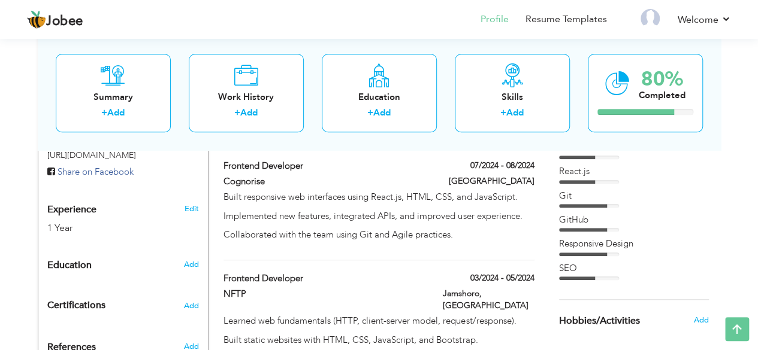
scroll to position [407, 0]
click at [193, 260] on span "Add" at bounding box center [191, 265] width 16 height 11
radio input "true"
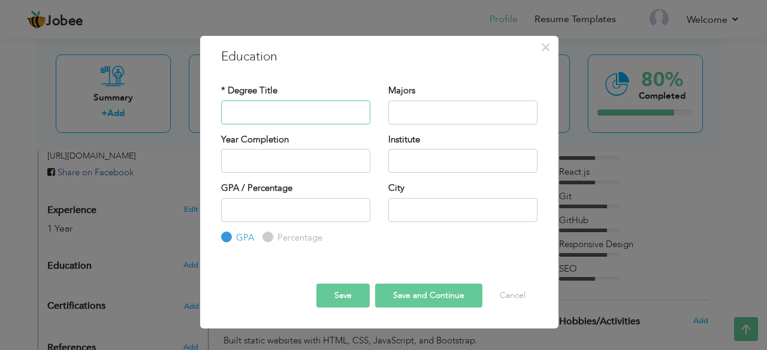
paste input "BE – Software Engineering"
type input "BE"
click at [410, 114] on input "text" at bounding box center [462, 113] width 149 height 24
paste input "BE – Software Engineering"
click at [414, 108] on input "BE – Software Engineering" at bounding box center [462, 113] width 149 height 24
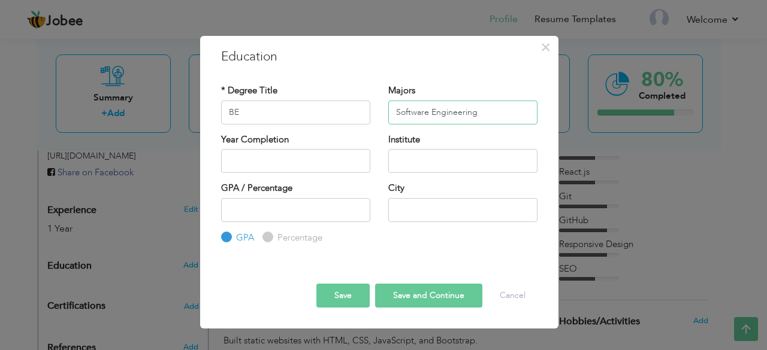
type input "Software Engineering"
type input "2025"
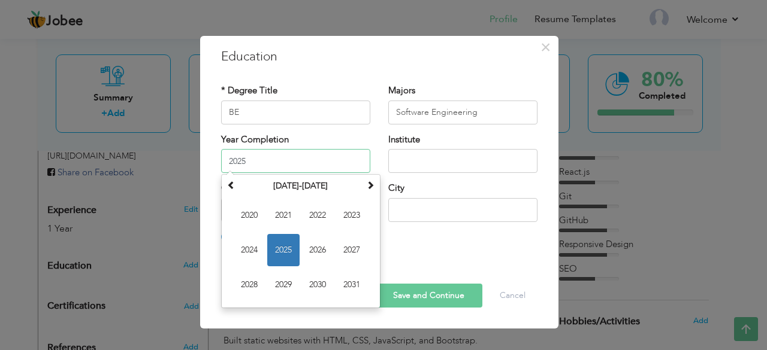
click at [298, 158] on input "2025" at bounding box center [295, 161] width 149 height 24
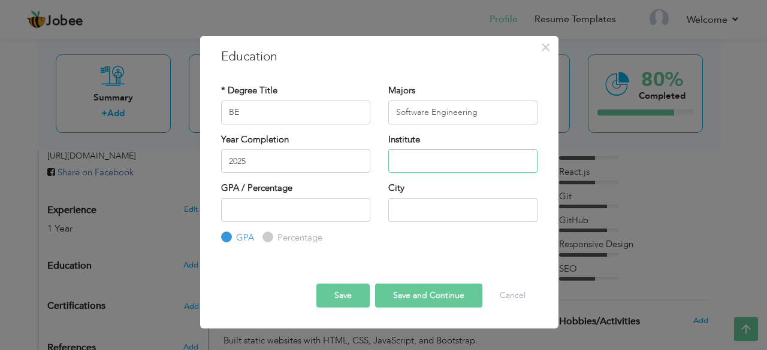
click at [406, 157] on input "text" at bounding box center [462, 161] width 149 height 24
type input "[PERSON_NAME]"
click at [306, 213] on input "number" at bounding box center [295, 210] width 149 height 24
type input "3.4"
click at [405, 209] on input "text" at bounding box center [462, 210] width 149 height 24
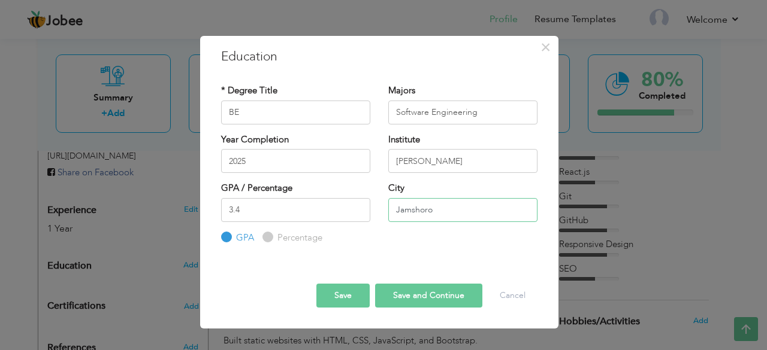
type input "Jamshoro"
click at [342, 293] on button "Save" at bounding box center [342, 296] width 53 height 24
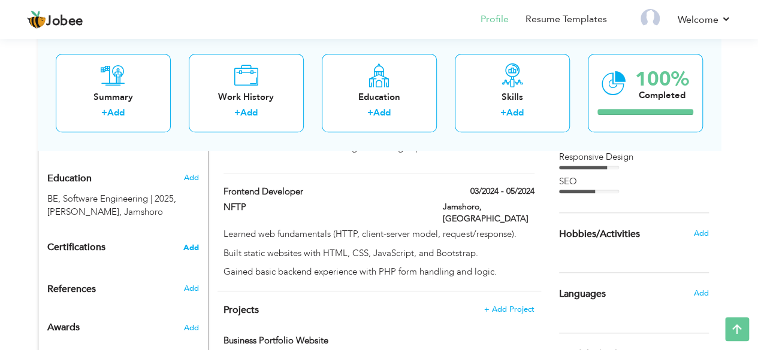
scroll to position [492, 0]
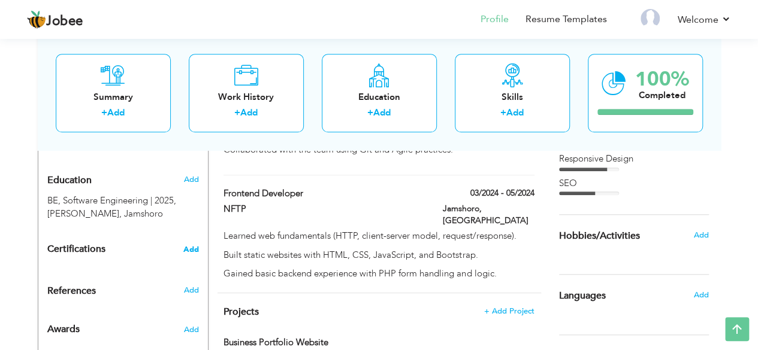
click at [195, 246] on span "Add" at bounding box center [191, 250] width 16 height 8
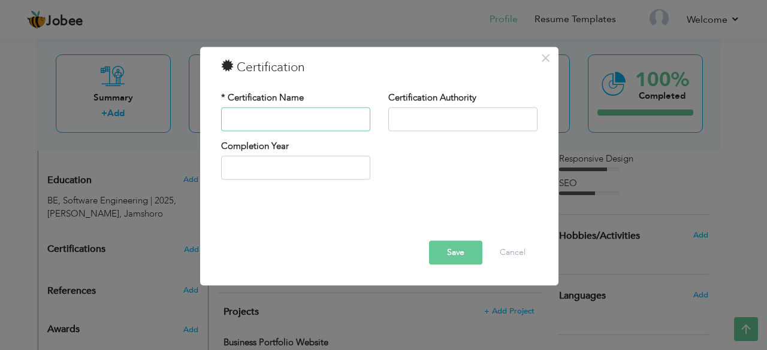
paste input "NFTP"
type input "N"
type input "Web Development"
click at [408, 122] on input "text" at bounding box center [462, 119] width 149 height 24
type input "NFTP"
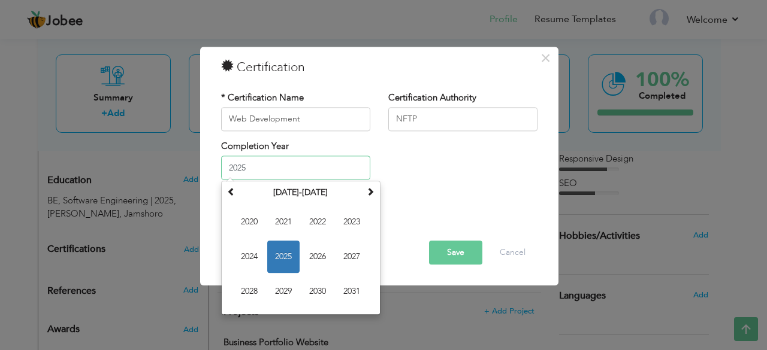
click at [313, 161] on input "2025" at bounding box center [295, 168] width 149 height 24
click at [257, 252] on span "2024" at bounding box center [249, 257] width 32 height 32
type input "2024"
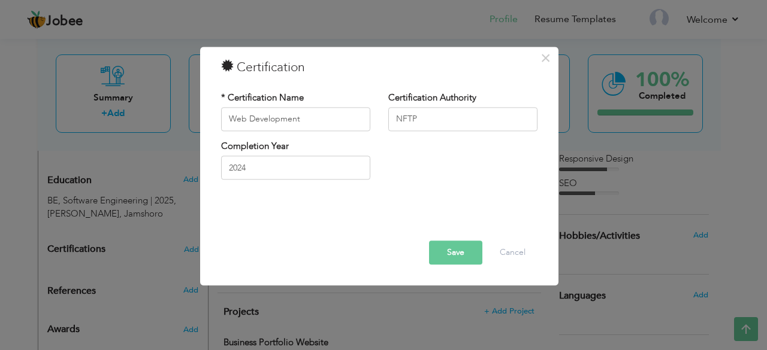
click at [454, 253] on button "Save" at bounding box center [455, 253] width 53 height 24
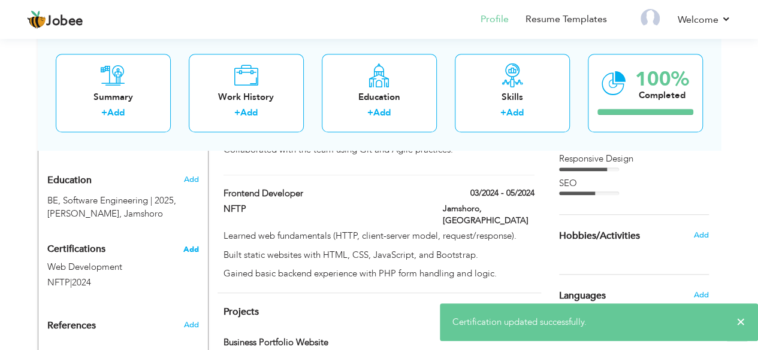
click at [193, 246] on span "Add" at bounding box center [191, 250] width 16 height 8
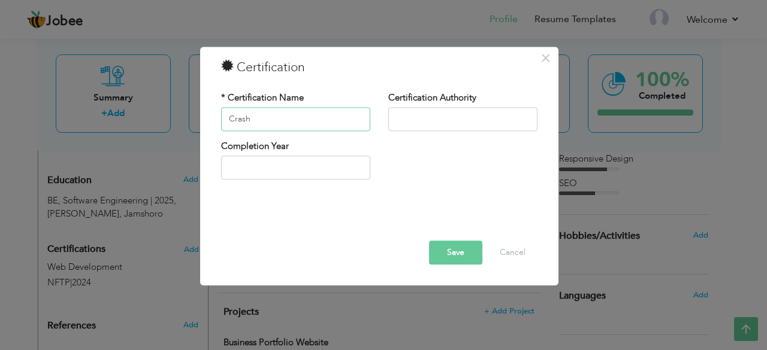
click at [319, 119] on input "Crash" at bounding box center [295, 119] width 149 height 24
paste input "Course on Python"
type input "Crash Course on Python"
click at [415, 123] on input "text" at bounding box center [462, 119] width 149 height 24
type input "Coursera"
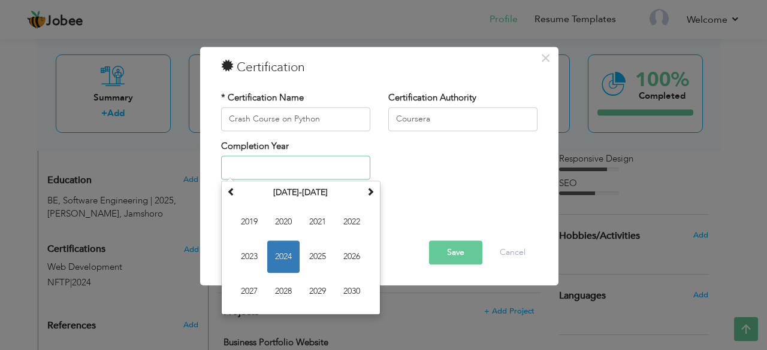
click at [296, 161] on input "text" at bounding box center [295, 168] width 149 height 24
click at [291, 251] on span "2024" at bounding box center [283, 257] width 32 height 32
type input "2024"
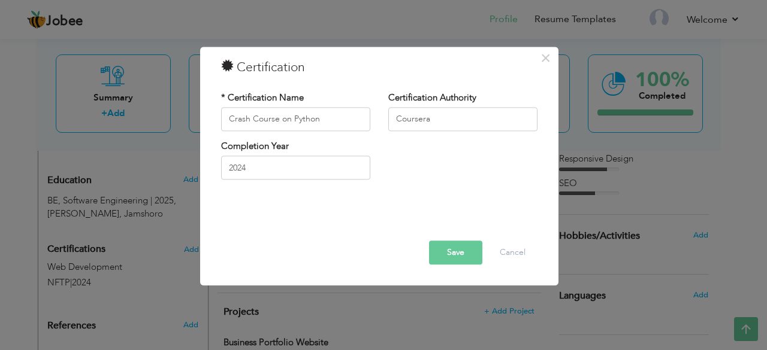
click at [447, 247] on button "Save" at bounding box center [455, 253] width 53 height 24
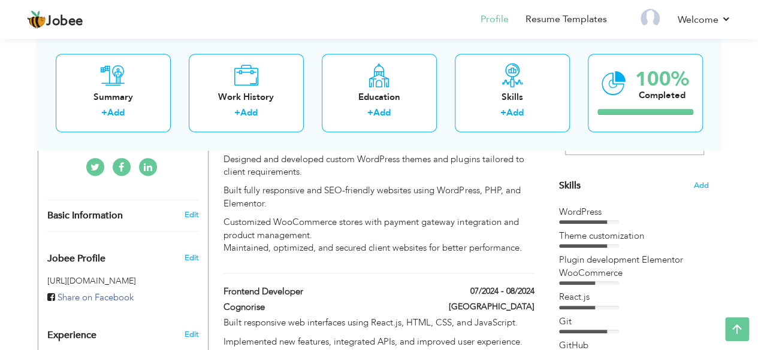
scroll to position [283, 0]
click at [194, 252] on span "Edit" at bounding box center [191, 257] width 14 height 11
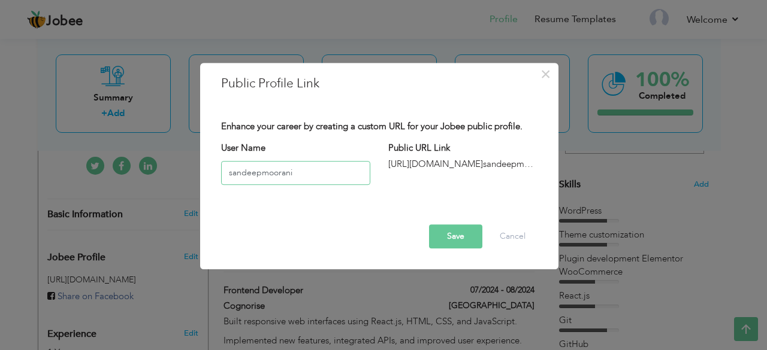
type input "sandeepmoorani"
click at [455, 235] on button "Save" at bounding box center [455, 237] width 53 height 24
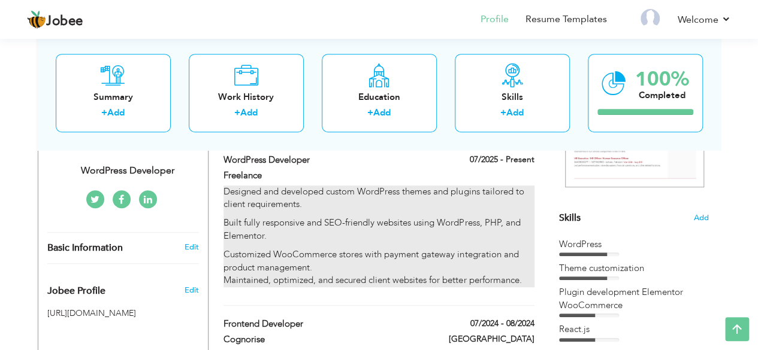
scroll to position [249, 0]
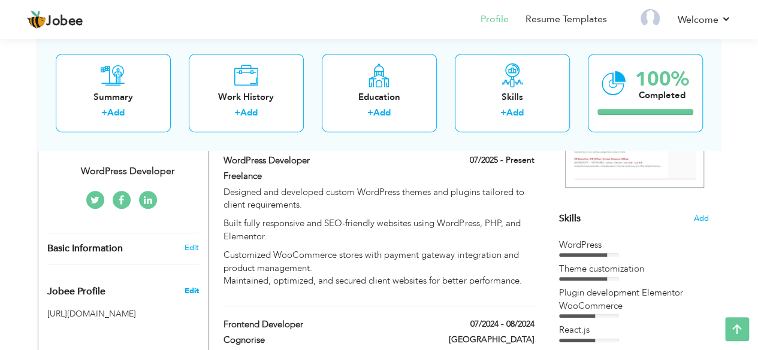
click at [192, 286] on span "Edit" at bounding box center [191, 291] width 14 height 11
type input "sandeepmoorani"
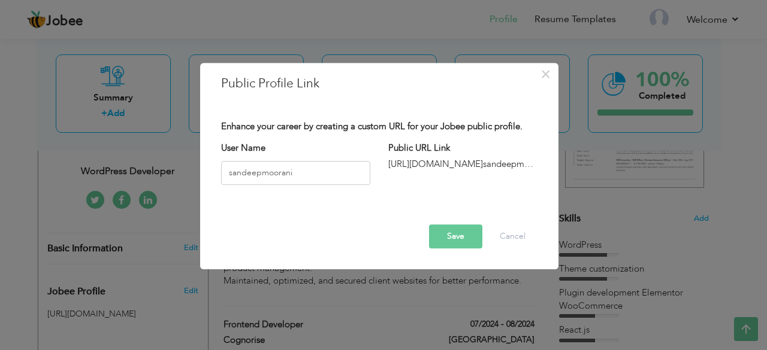
click at [499, 165] on span "sandeepmoorani" at bounding box center [516, 164] width 67 height 12
click at [309, 168] on input "sandeepmoorani" at bounding box center [295, 173] width 149 height 24
click at [531, 240] on button "Cancel" at bounding box center [513, 237] width 50 height 24
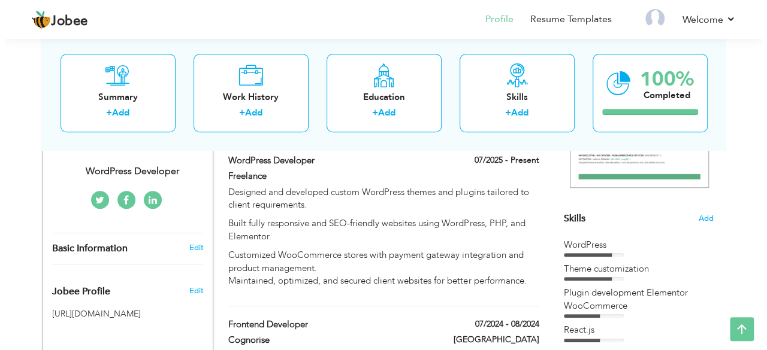
scroll to position [310, 0]
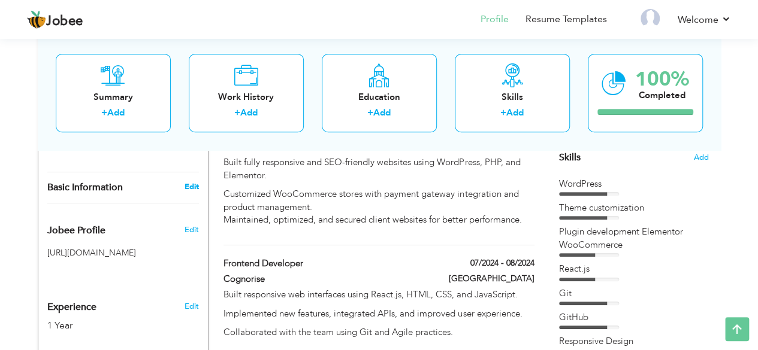
click at [188, 181] on link "Edit" at bounding box center [191, 186] width 14 height 11
type input "Sandeep"
type input "Moorani"
type input "03493096122"
select select "number:166"
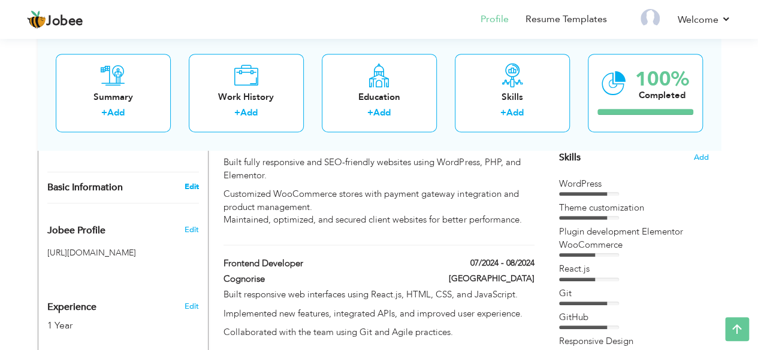
type input "Sindh"
type input "[GEOGRAPHIC_DATA]"
select select "number:3"
type input "WordPress Developer"
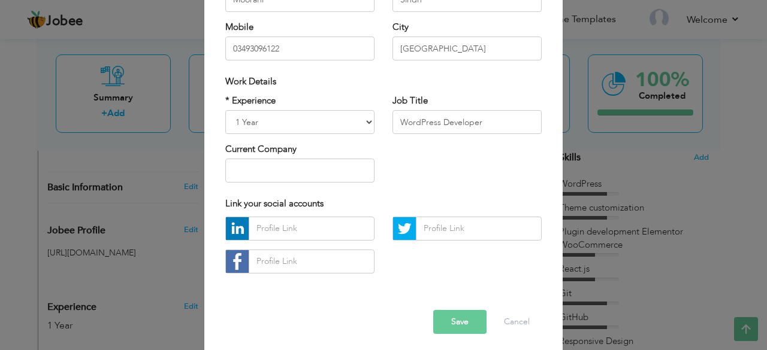
scroll to position [186, 0]
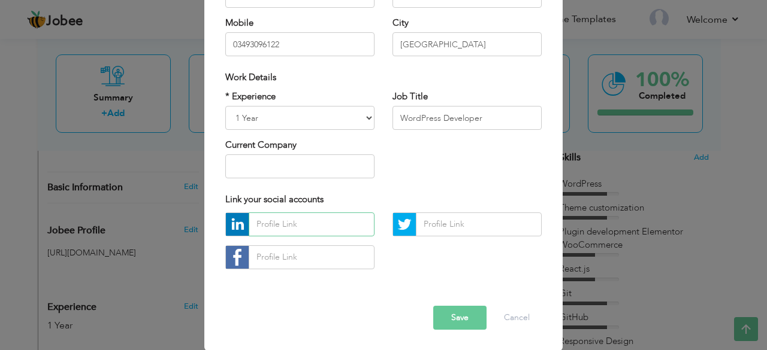
click at [333, 225] on input "text" at bounding box center [312, 225] width 126 height 24
paste input "https://www.linkedin.com/in/sandeep-moorani-296b34381/"
type input "https://www.linkedin.com/in/sandeep-moorani-296b34381/"
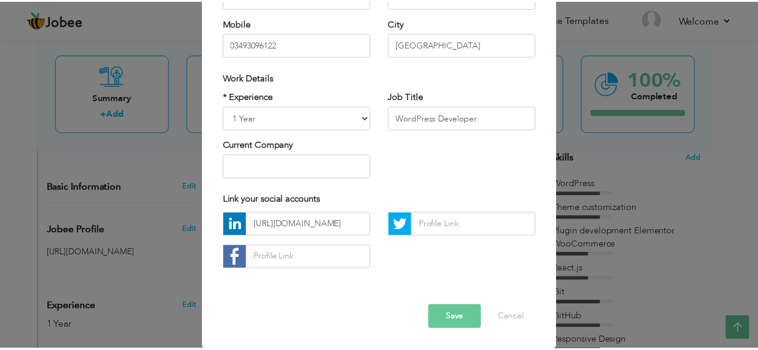
scroll to position [0, 0]
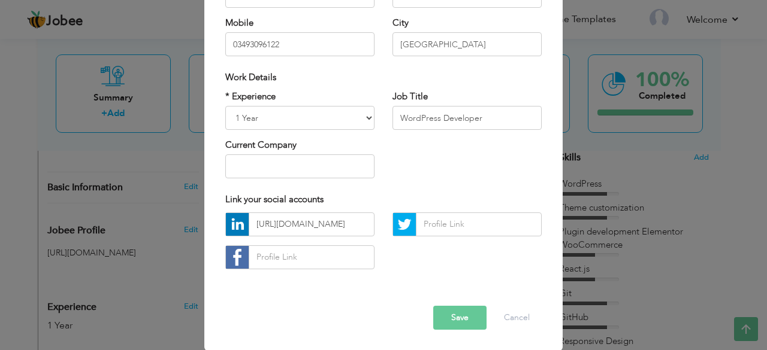
click at [454, 314] on button "Save" at bounding box center [459, 318] width 53 height 24
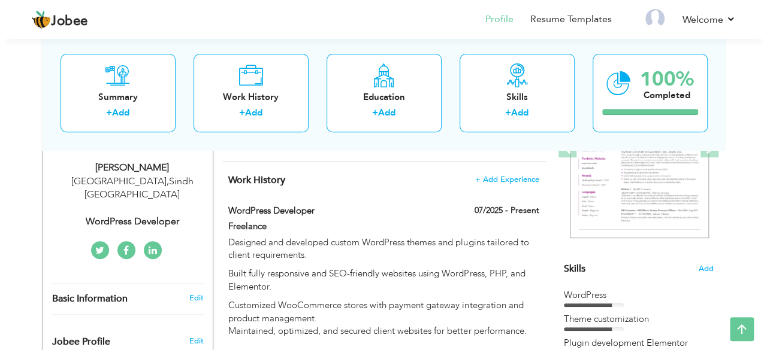
scroll to position [217, 0]
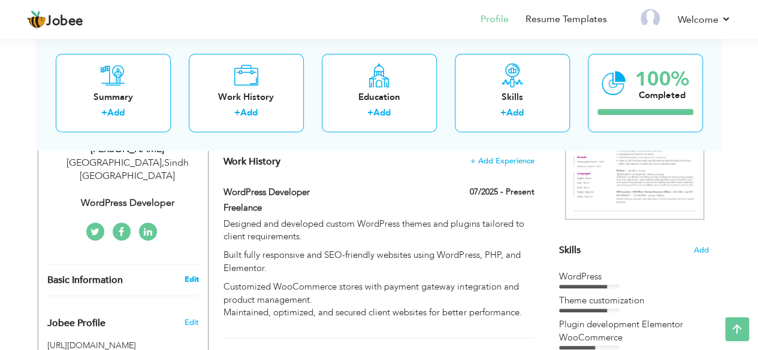
click at [196, 274] on link "Edit" at bounding box center [191, 279] width 14 height 11
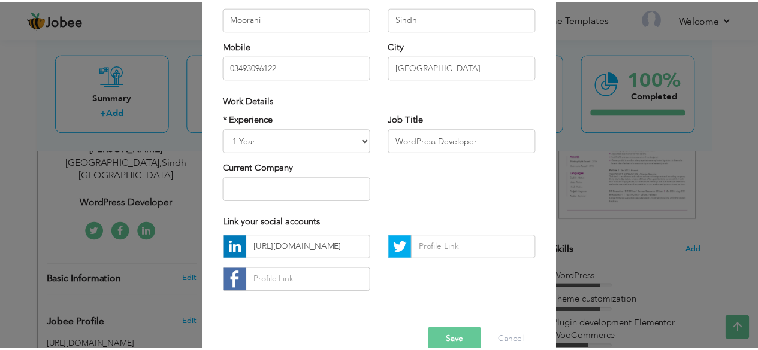
scroll to position [186, 0]
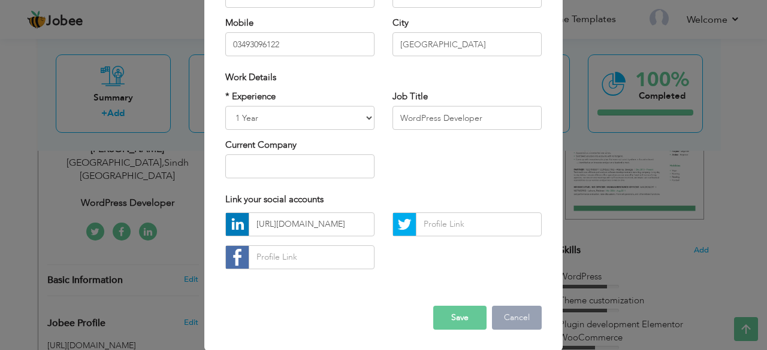
click at [507, 311] on button "Cancel" at bounding box center [517, 318] width 50 height 24
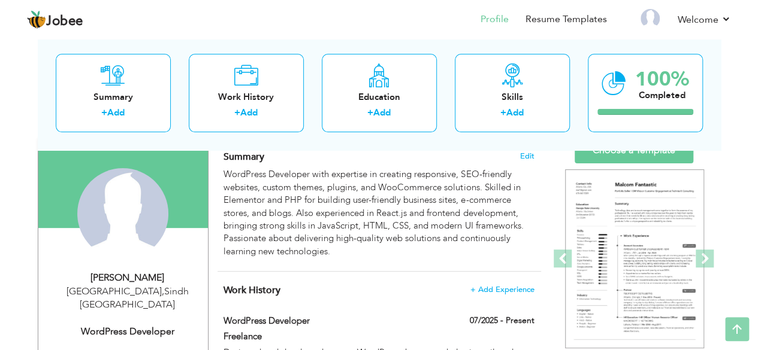
scroll to position [0, 0]
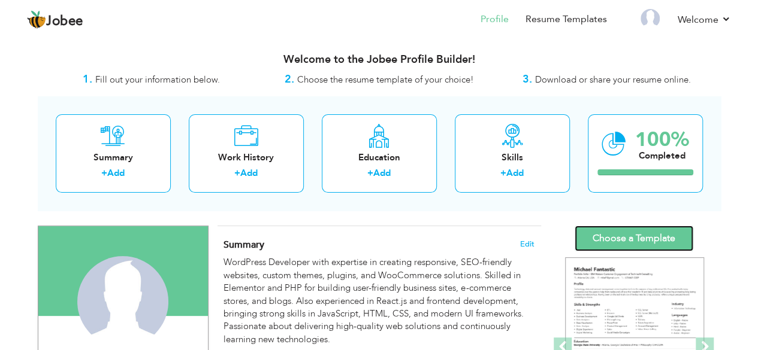
click at [622, 231] on link "Choose a Template" at bounding box center [633, 239] width 119 height 26
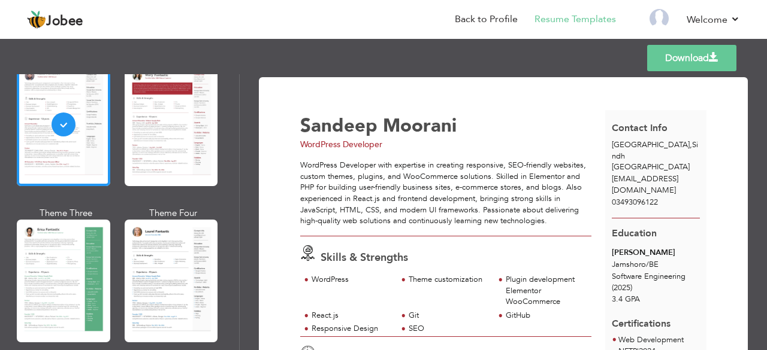
scroll to position [114, 0]
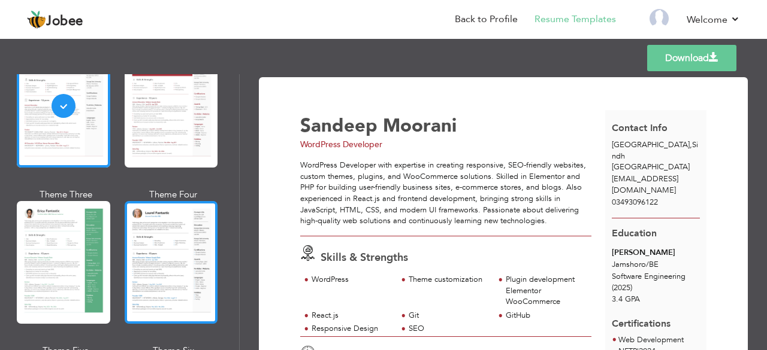
click at [187, 233] on div at bounding box center [171, 262] width 93 height 123
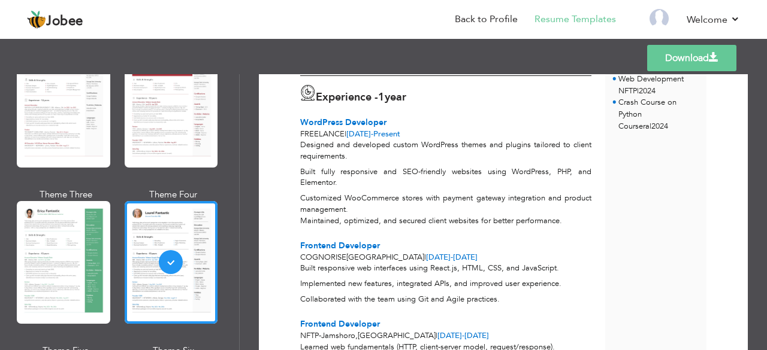
scroll to position [0, 0]
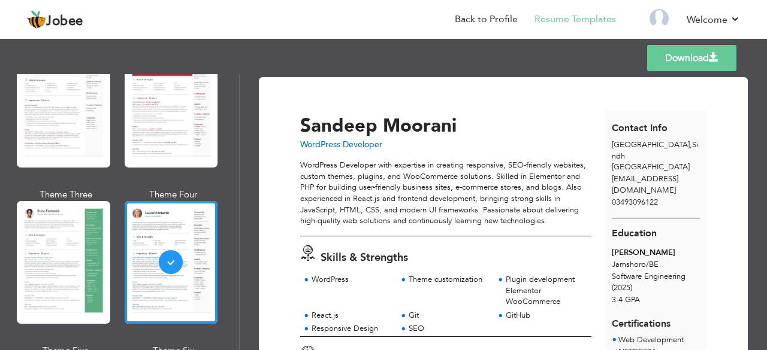
click at [707, 62] on link "Download" at bounding box center [691, 58] width 89 height 26
